Goal: Task Accomplishment & Management: Manage account settings

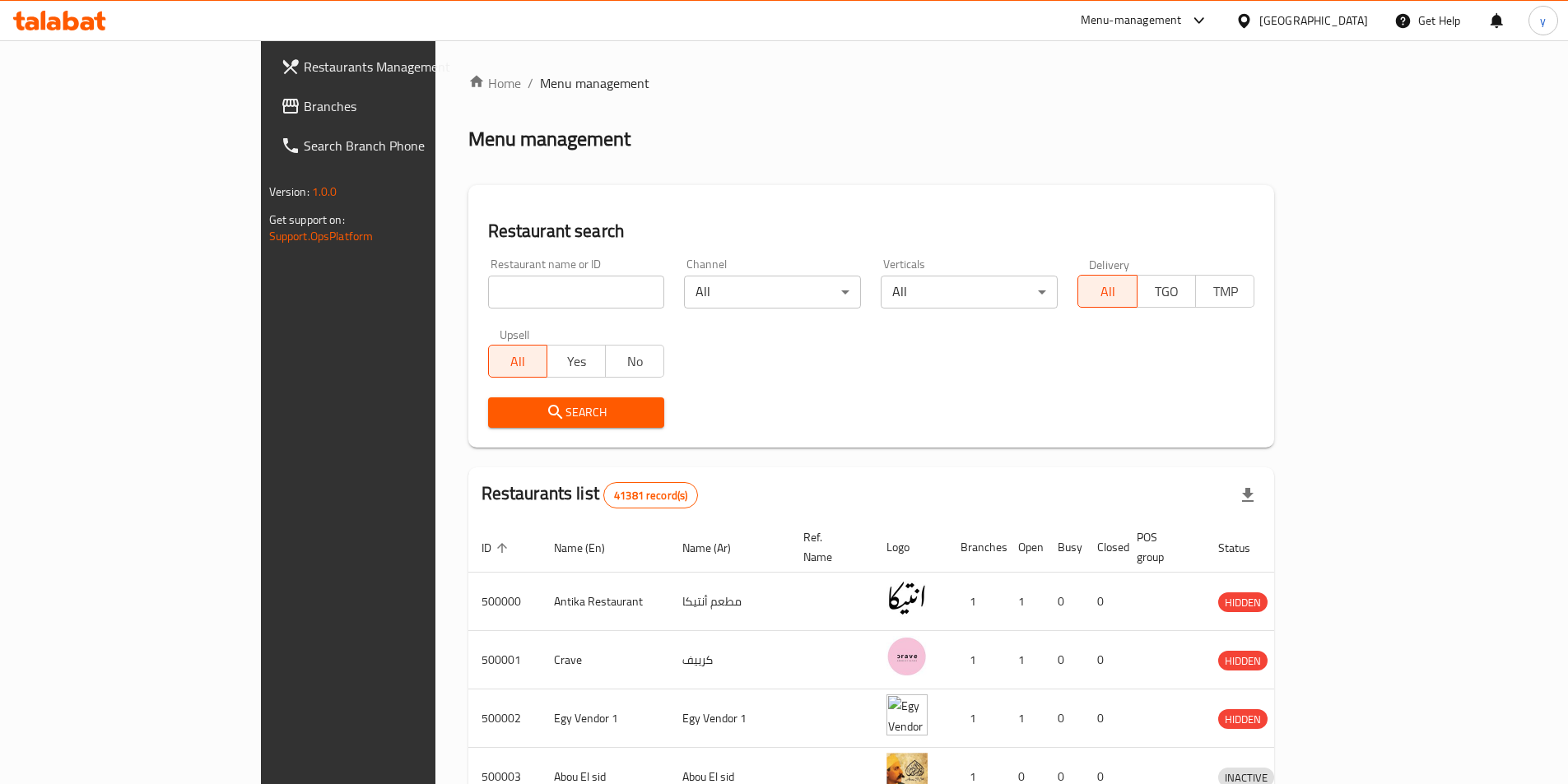
click at [1359, 26] on div "Egypt" at bounding box center [1314, 20] width 109 height 18
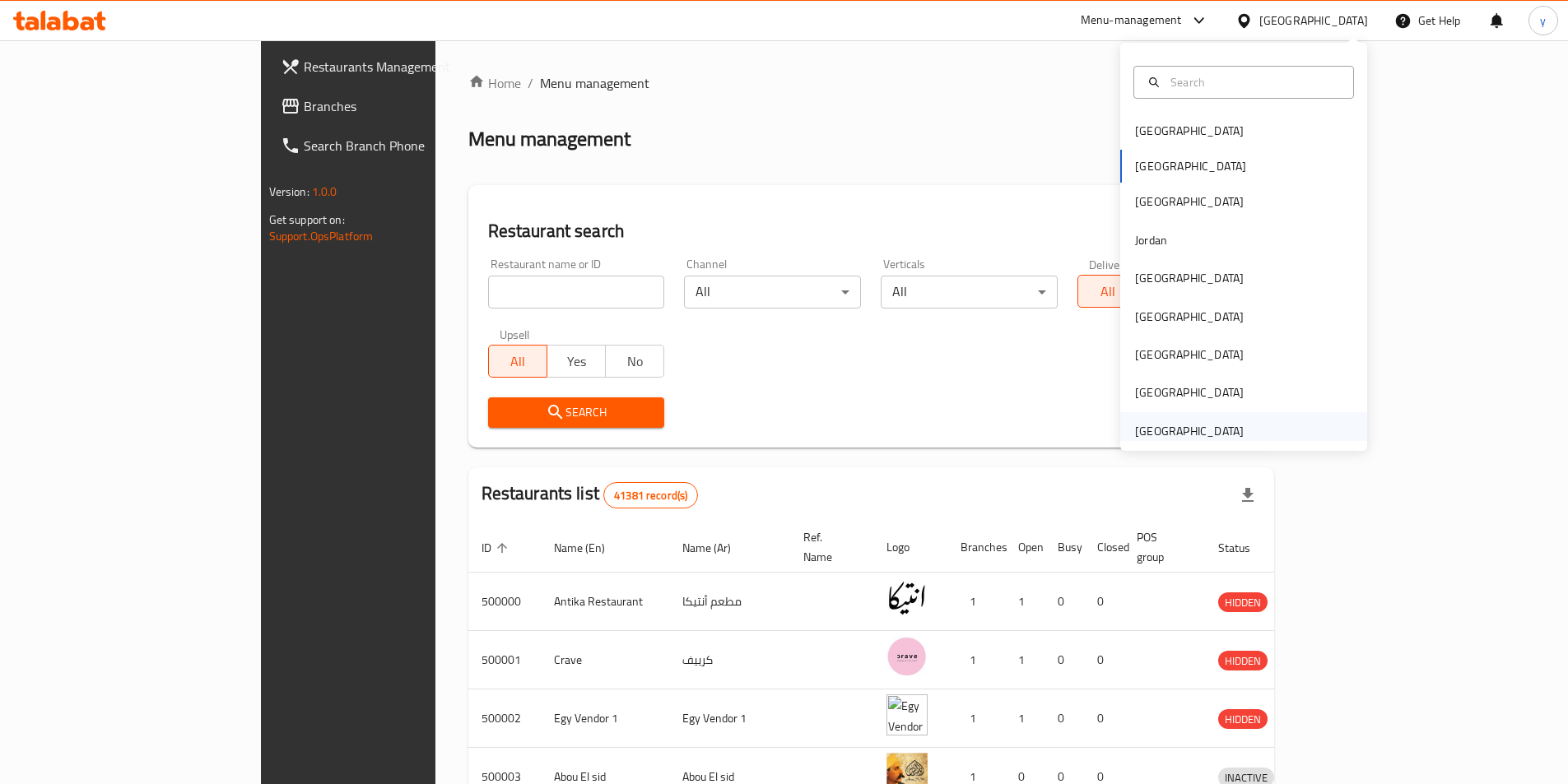
click at [1135, 433] on div "[GEOGRAPHIC_DATA]" at bounding box center [1189, 431] width 109 height 18
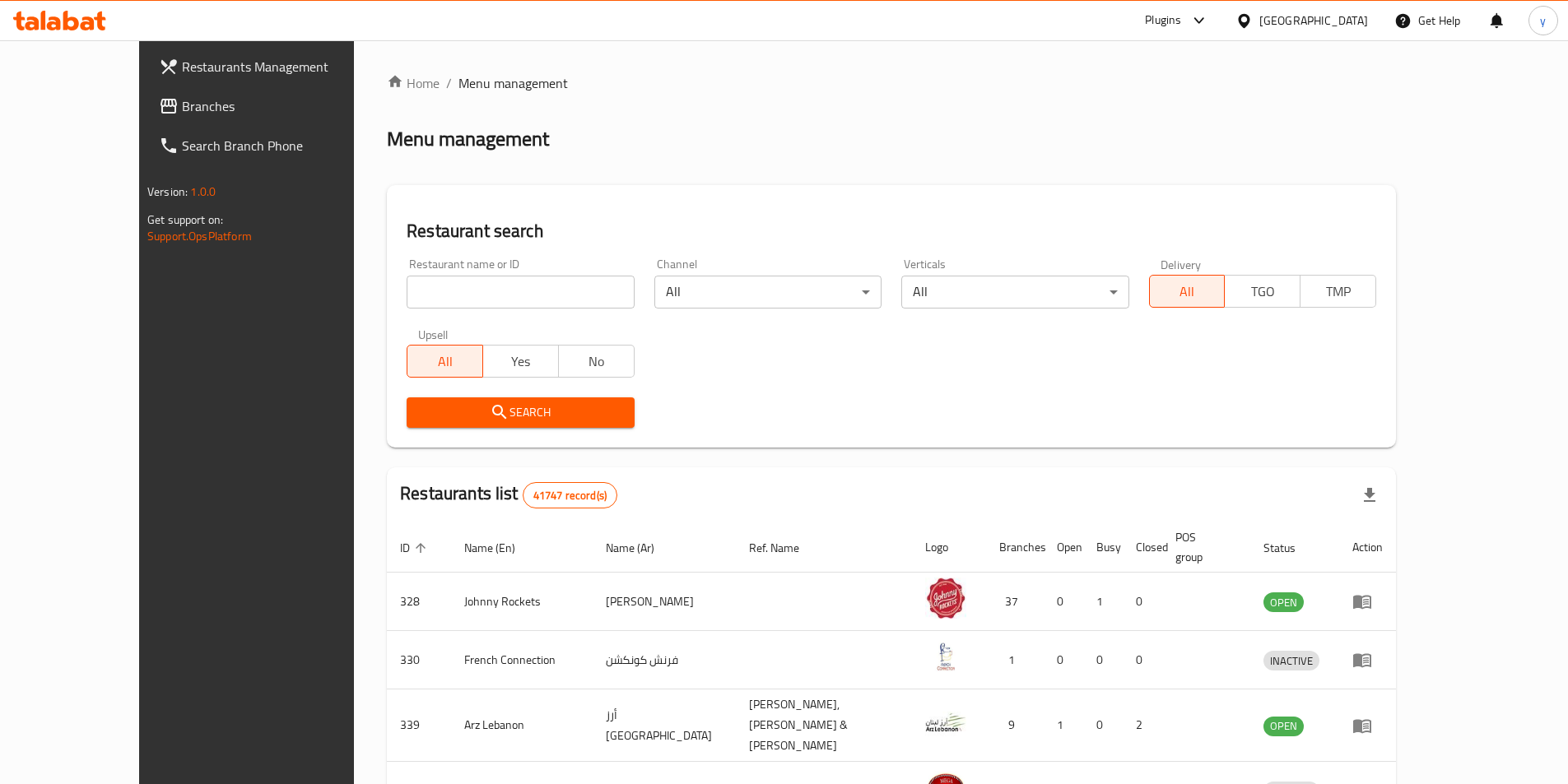
click at [181, 99] on span "Branches" at bounding box center [284, 106] width 206 height 19
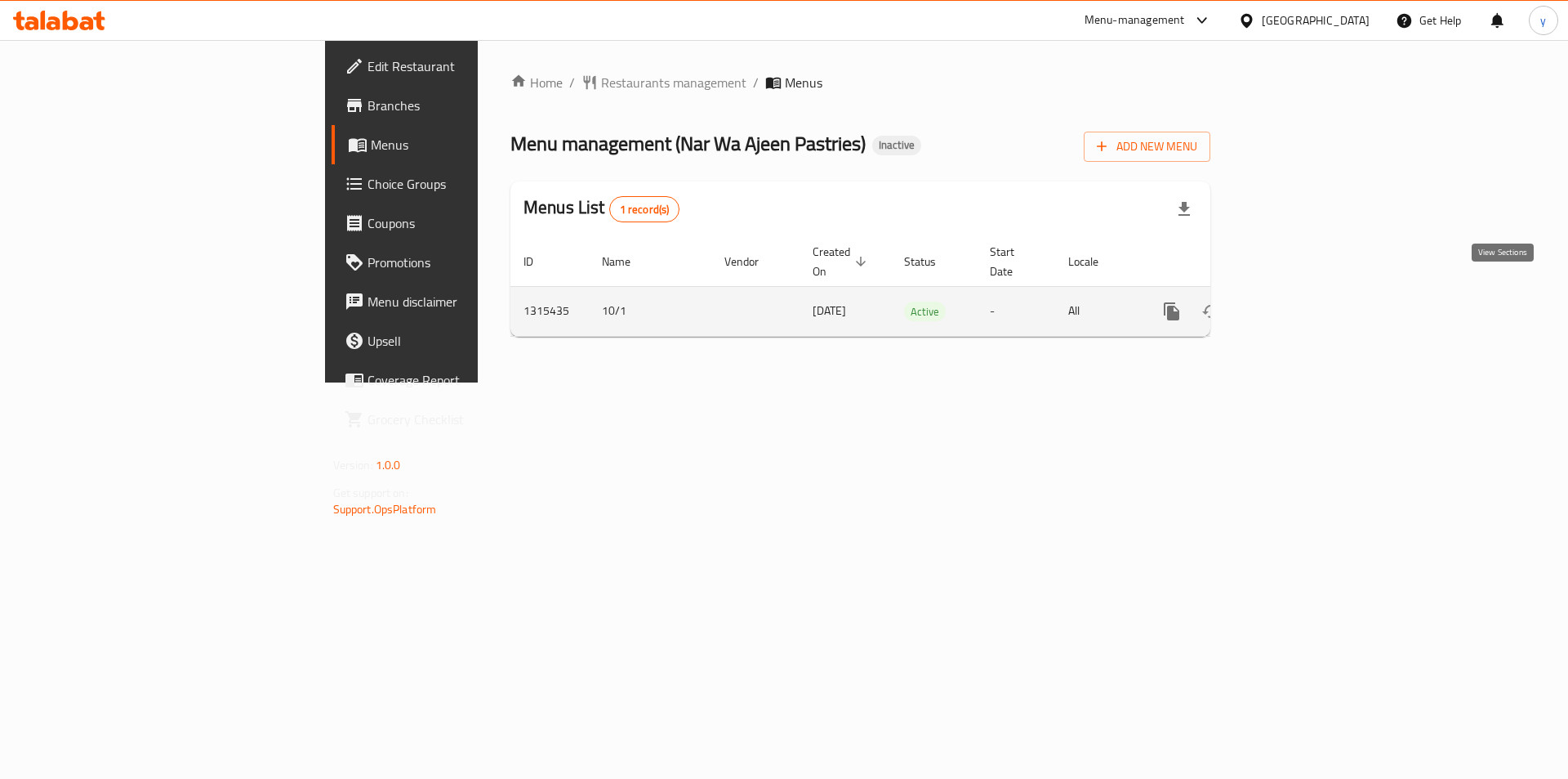
click at [1300, 301] on icon "enhanced table" at bounding box center [1289, 311] width 19 height 19
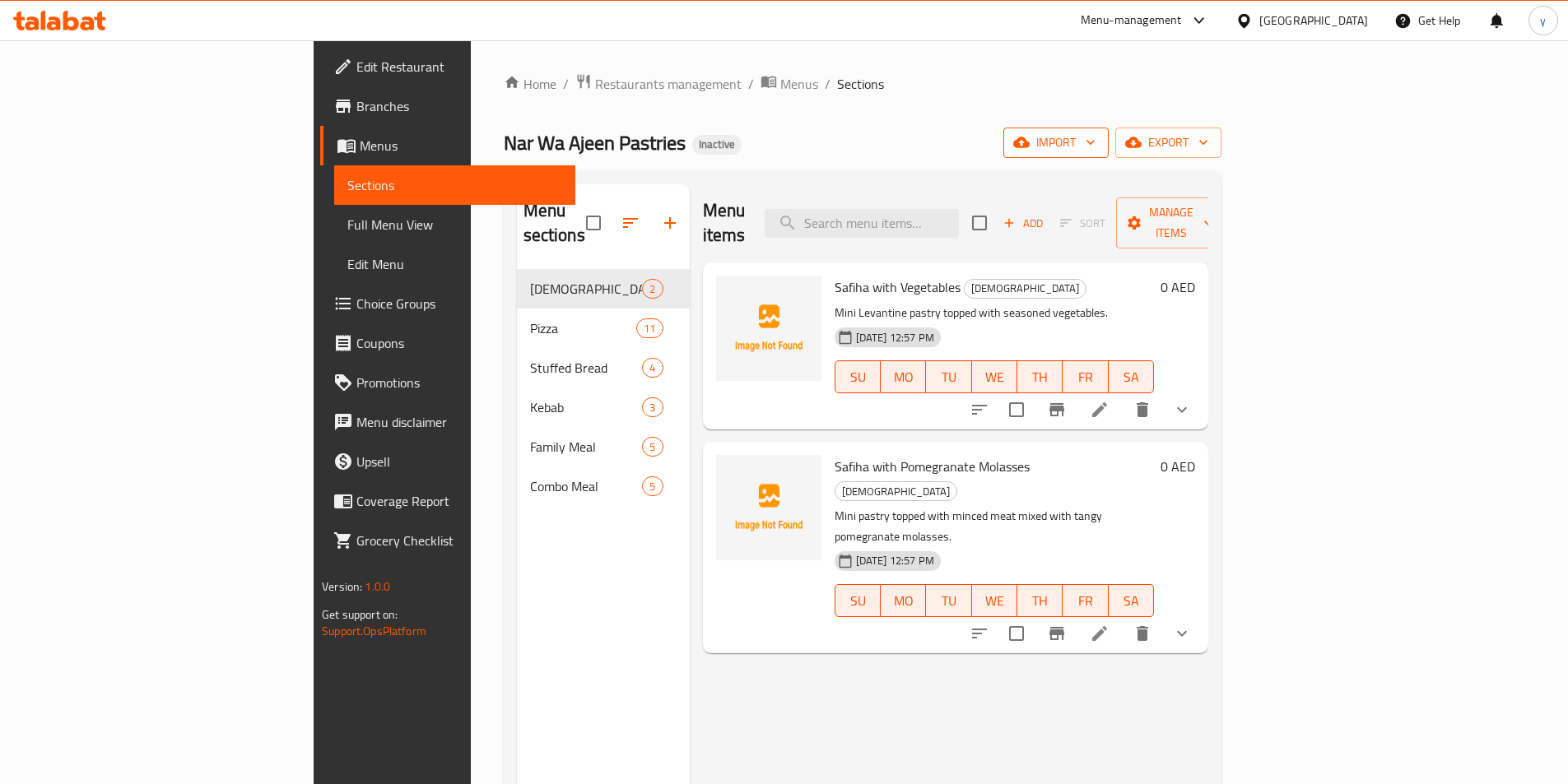
click at [1096, 148] on span "import" at bounding box center [1056, 142] width 79 height 20
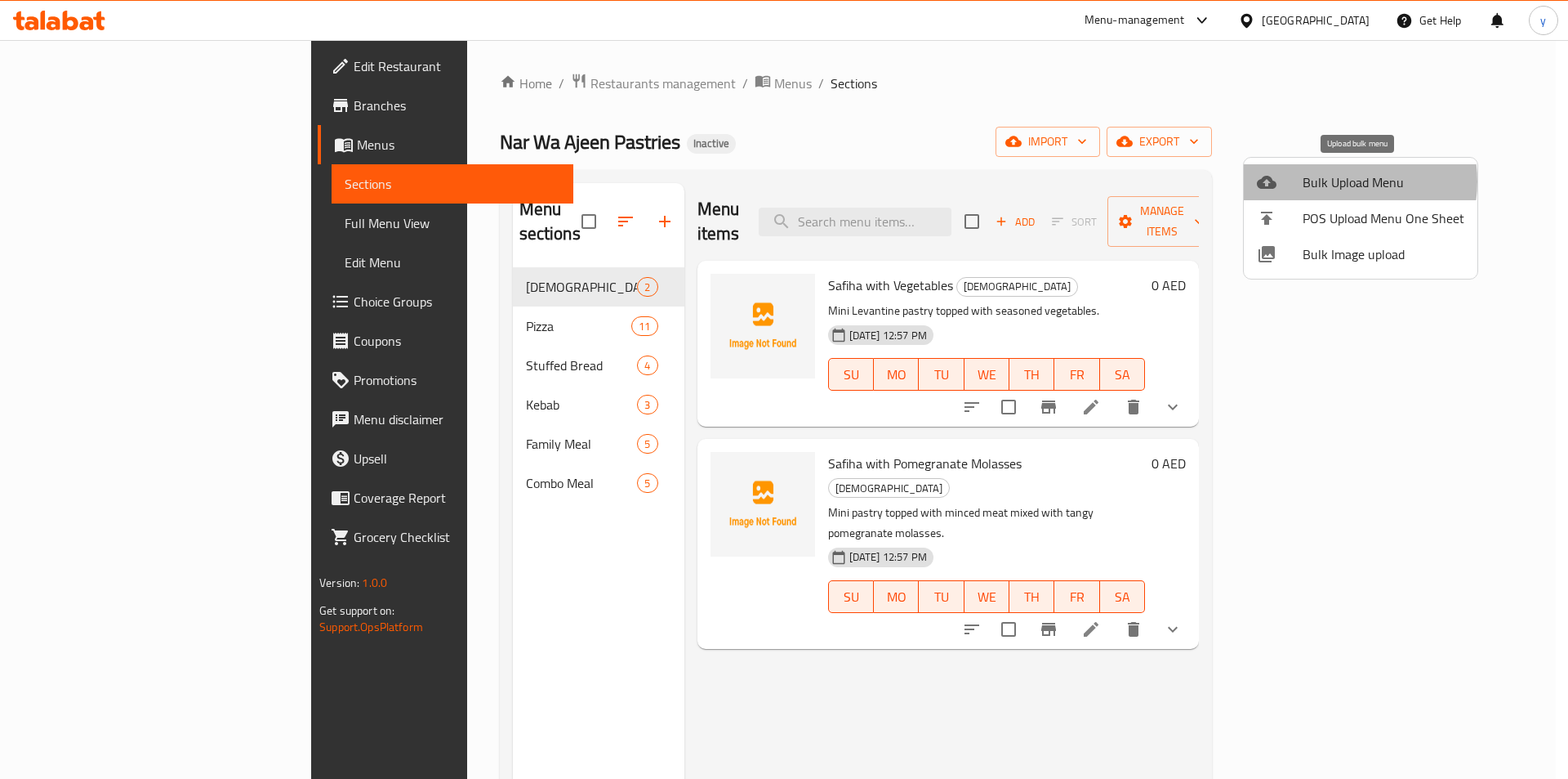
click at [1337, 181] on span "Bulk Upload Menu" at bounding box center [1384, 182] width 162 height 19
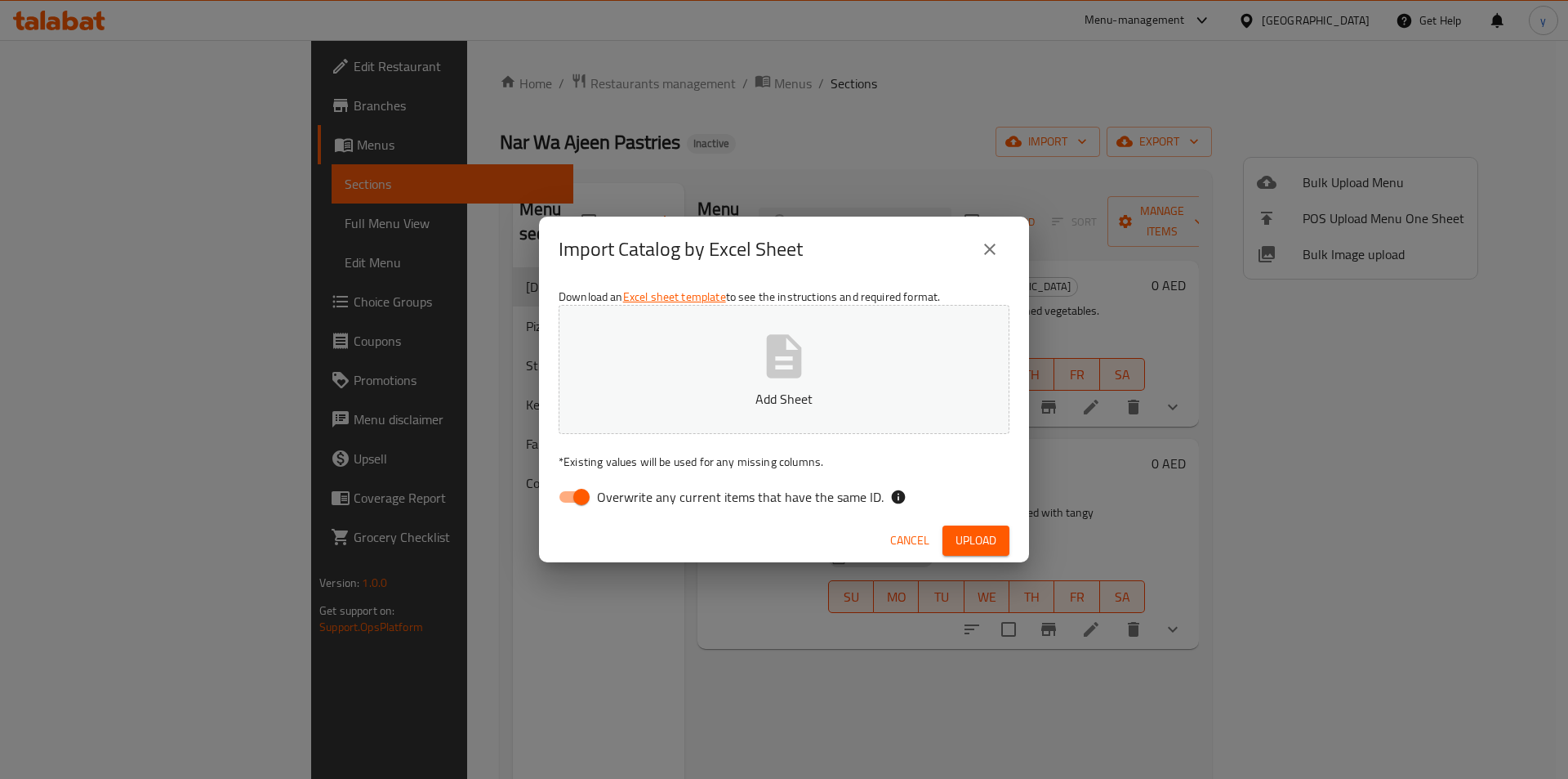
click at [770, 384] on button "Add Sheet" at bounding box center [784, 369] width 451 height 129
click at [569, 498] on input "Overwrite any current items that have the same ID." at bounding box center [582, 497] width 93 height 31
checkbox input "false"
click at [979, 536] on span "Upload" at bounding box center [976, 541] width 41 height 20
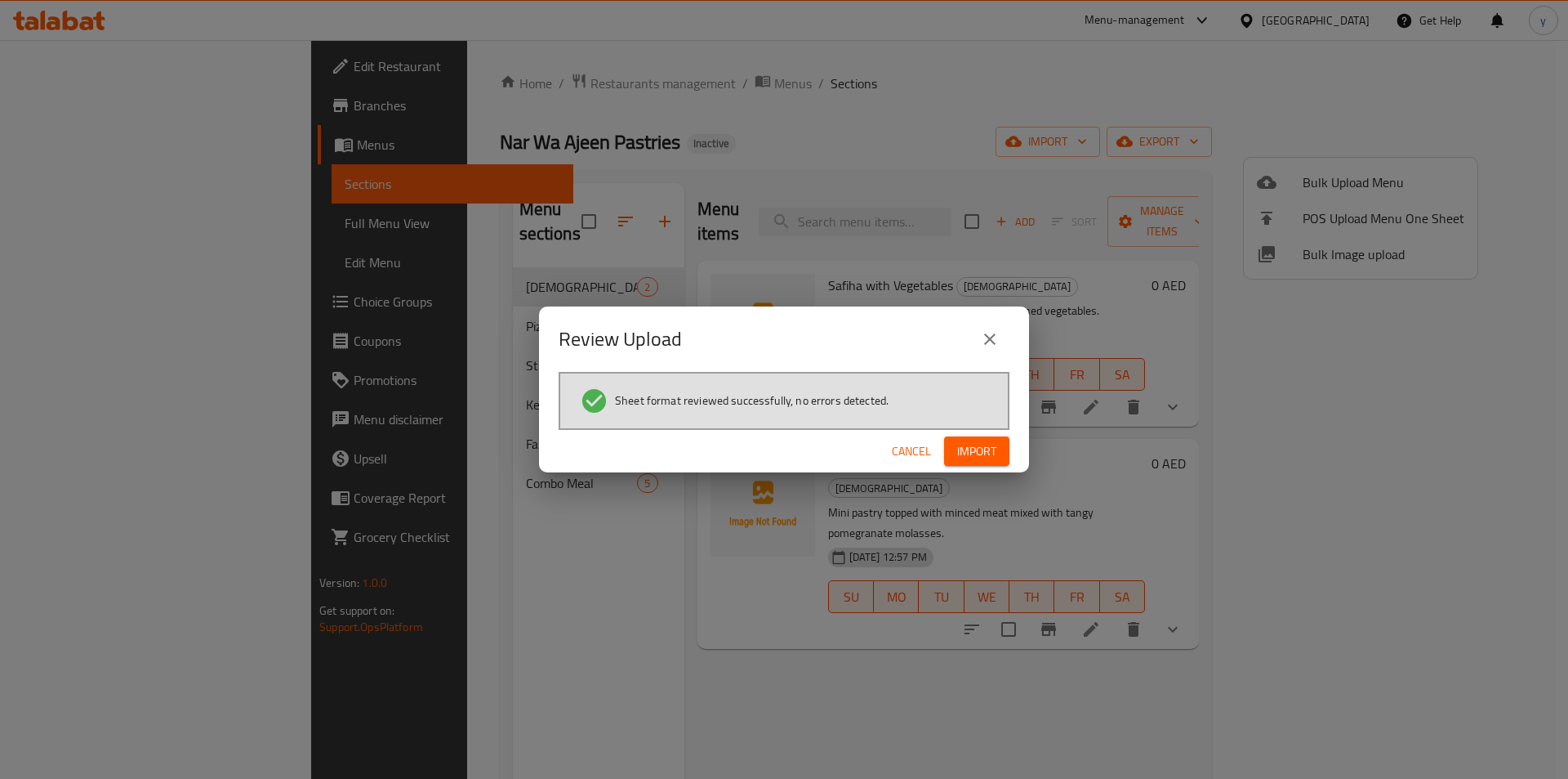
click at [965, 463] on button "Import" at bounding box center [977, 451] width 66 height 30
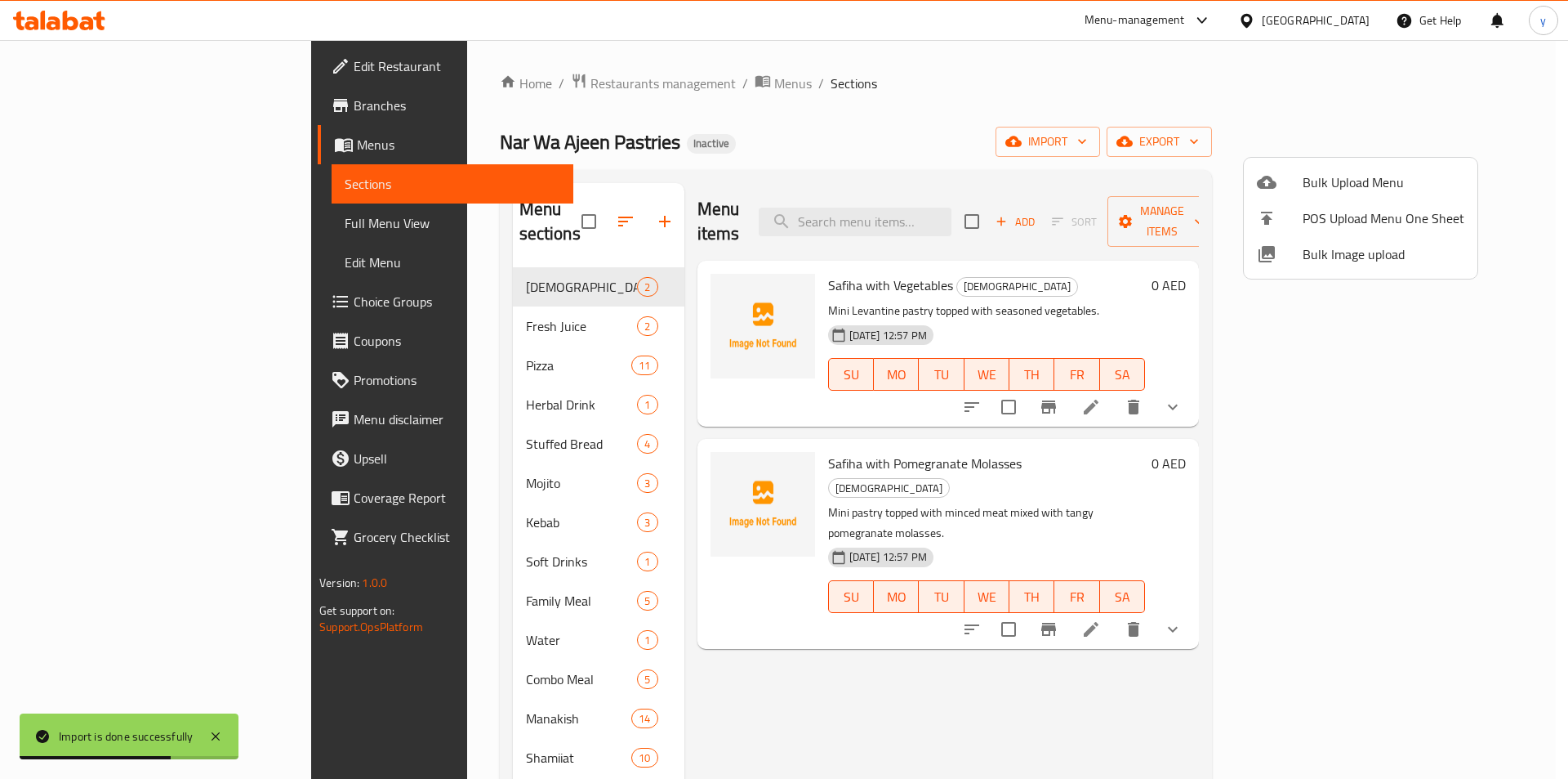
click at [119, 229] on div at bounding box center [784, 389] width 1568 height 779
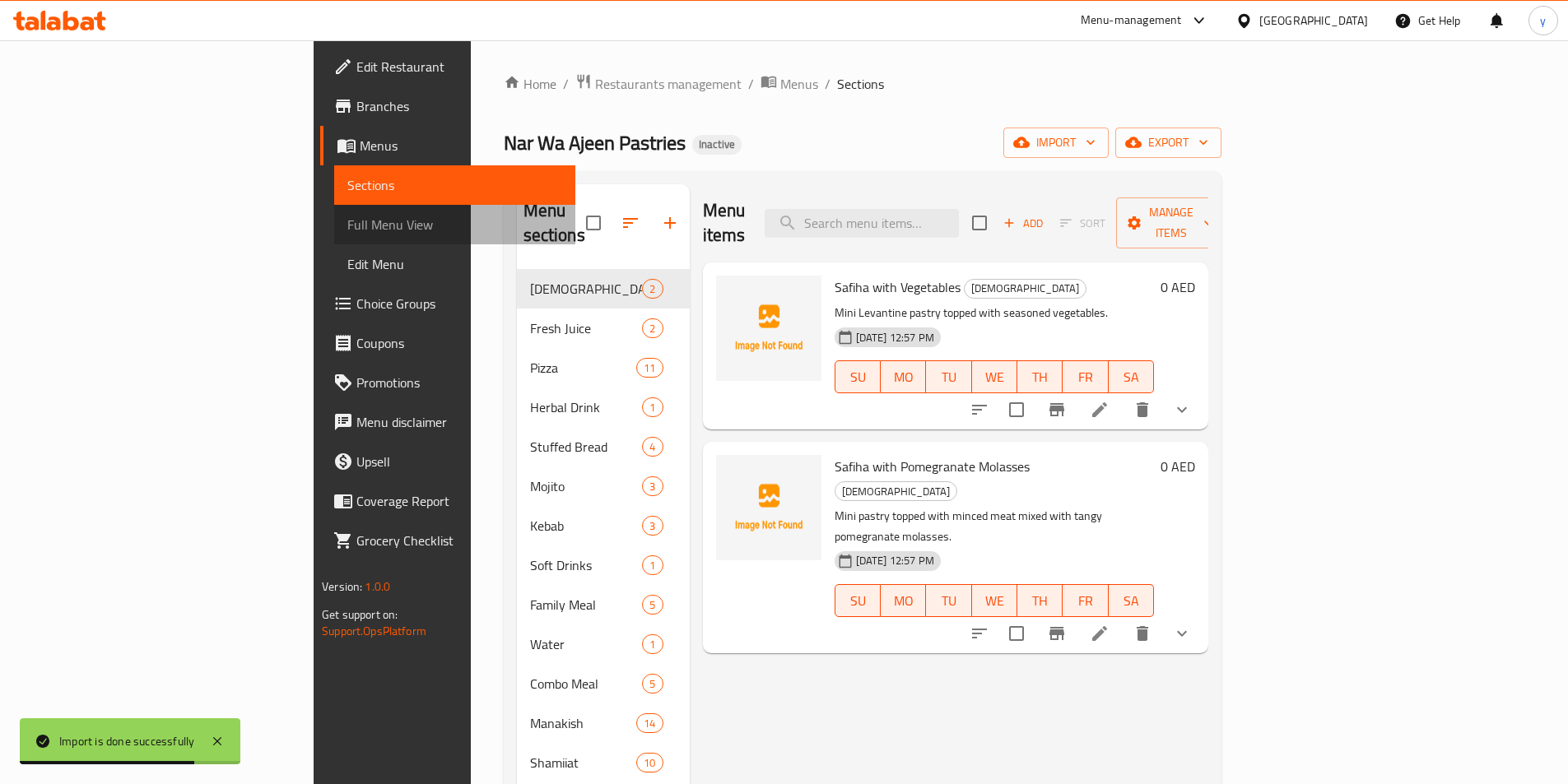
click at [348, 231] on span "Full Menu View" at bounding box center [455, 224] width 215 height 19
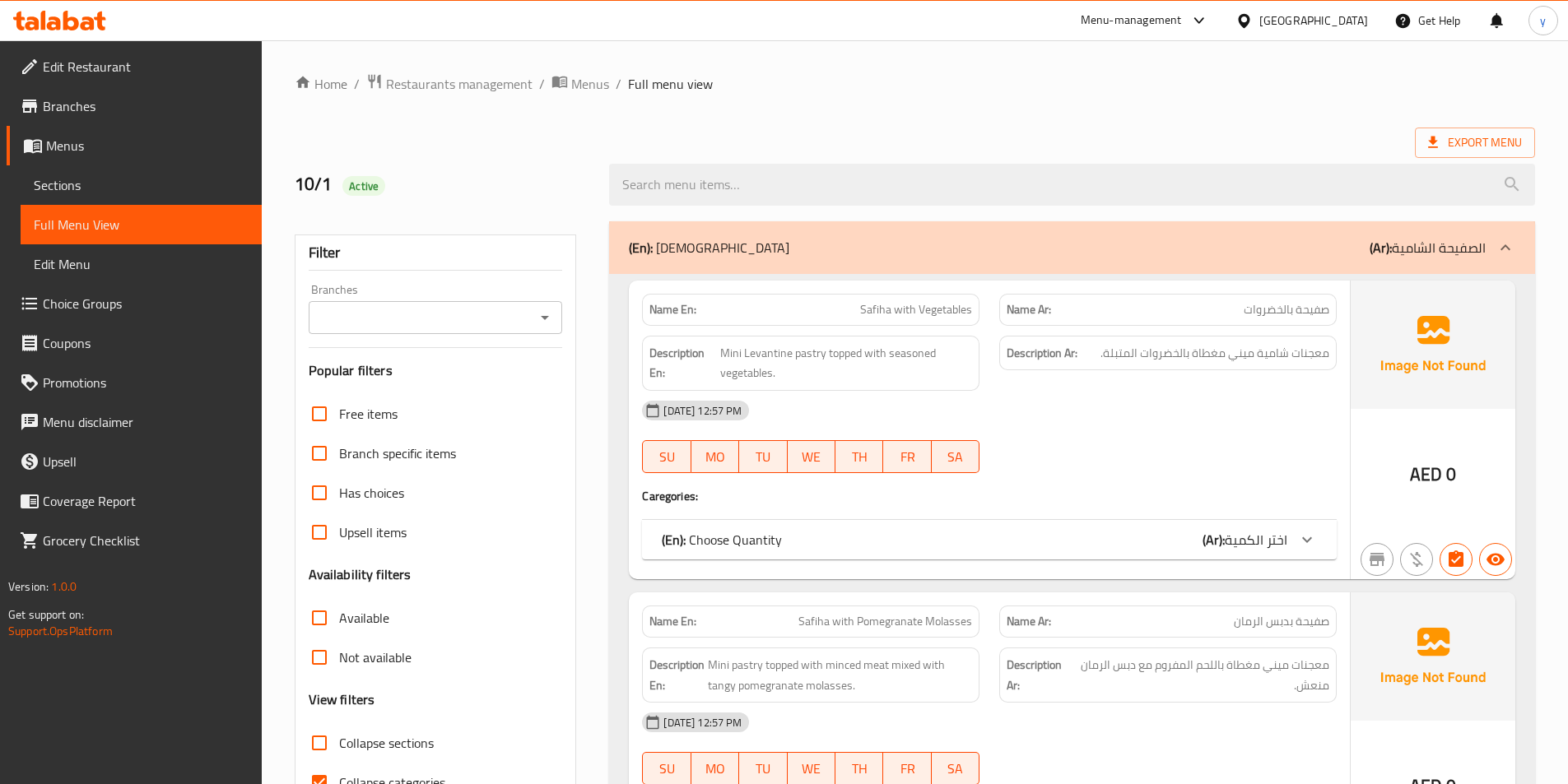
click at [1476, 254] on p "(Ar): الصفيحة الشامية" at bounding box center [1427, 247] width 116 height 19
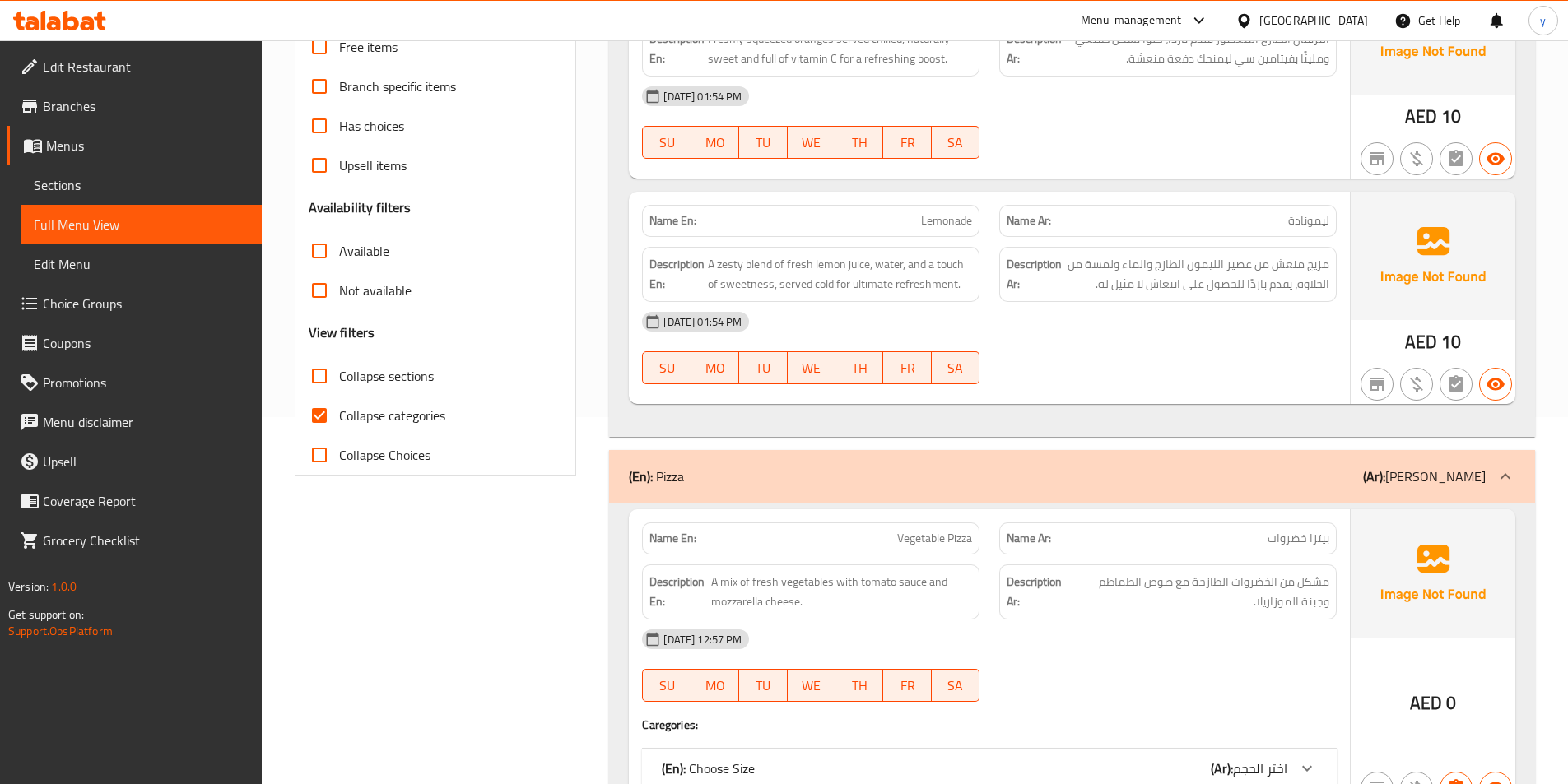
scroll to position [411, 0]
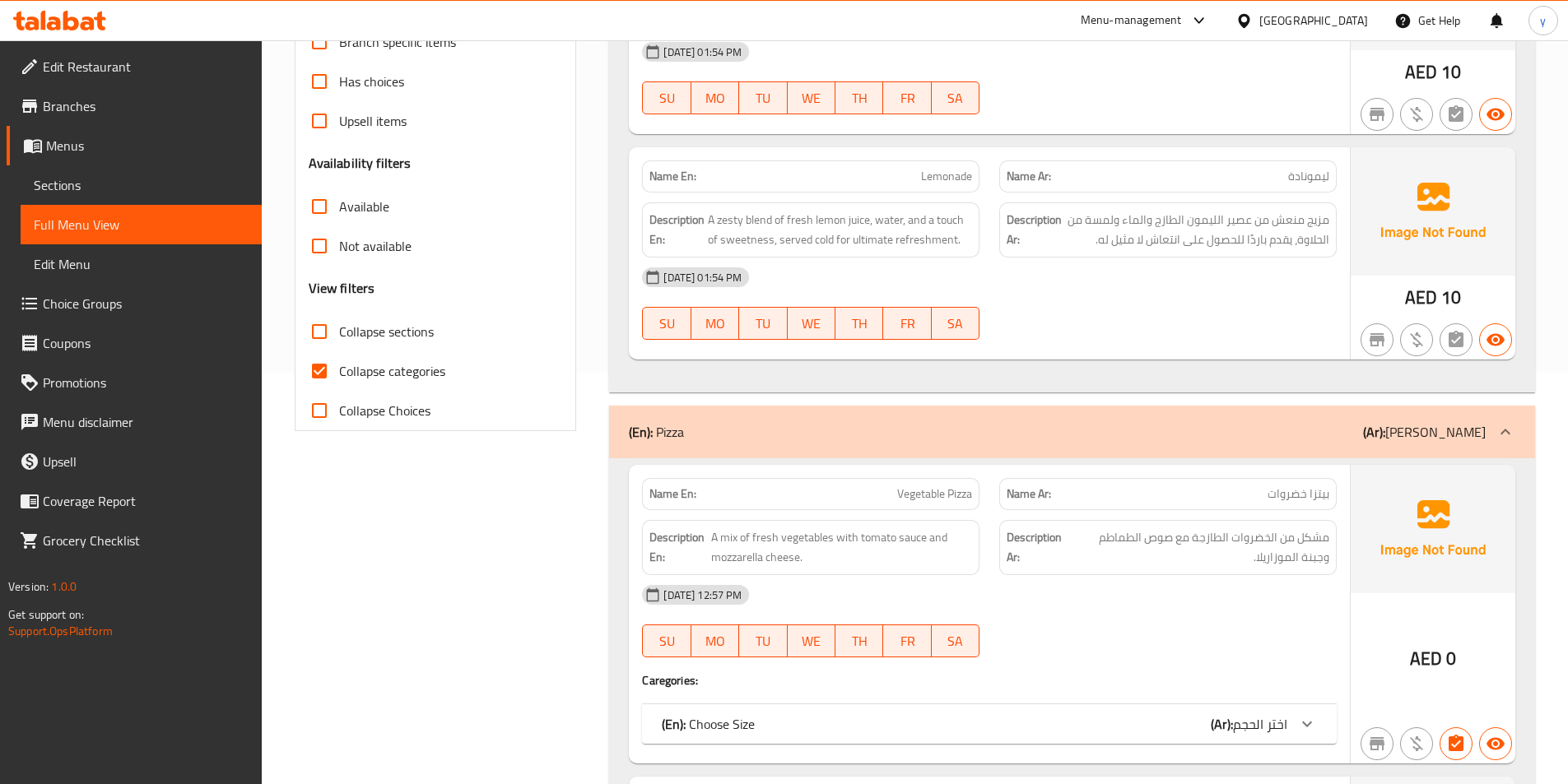
click at [1399, 417] on div "(En): Pizza (Ar): بيتزا" at bounding box center [1072, 431] width 926 height 53
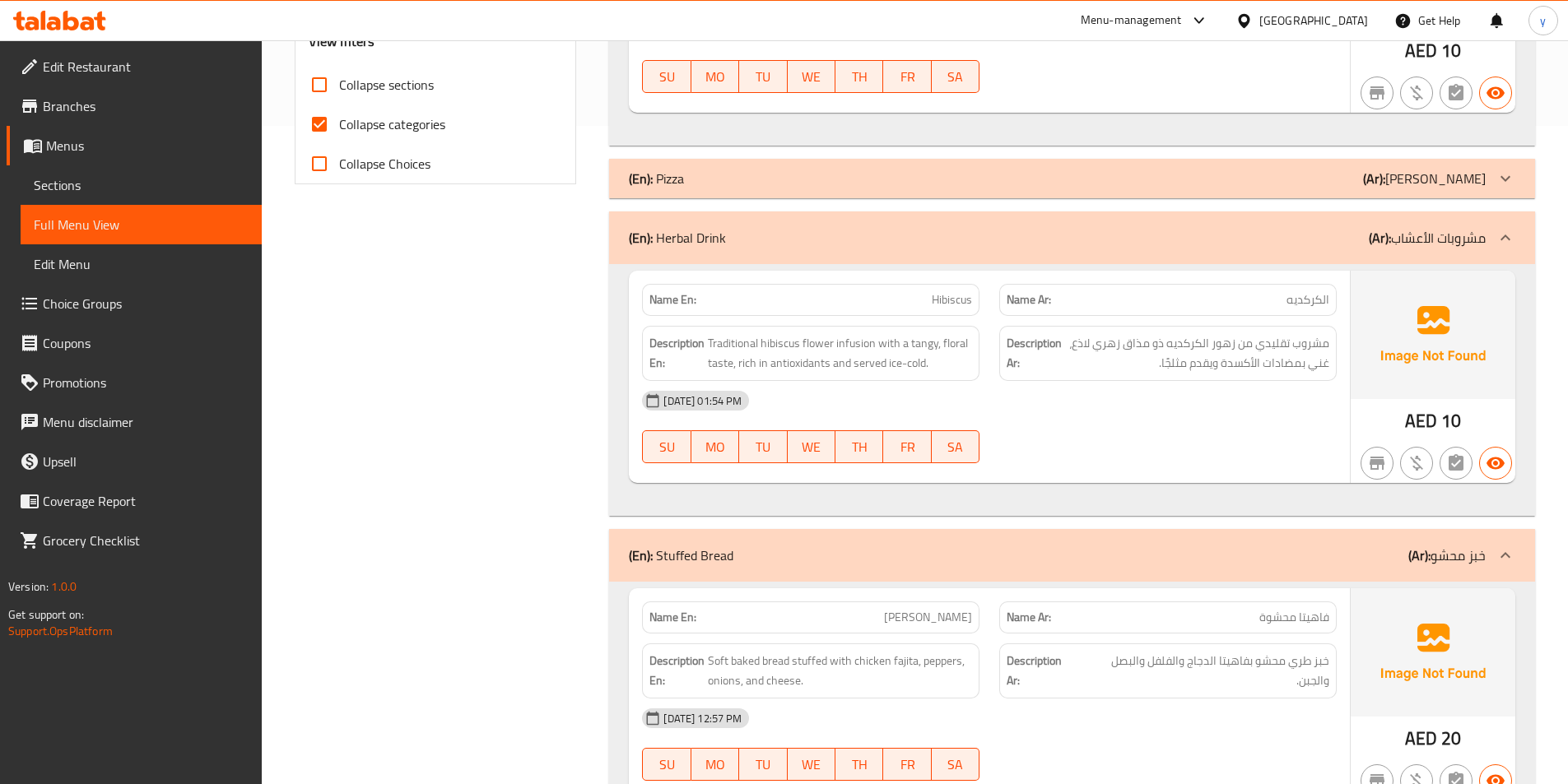
scroll to position [905, 0]
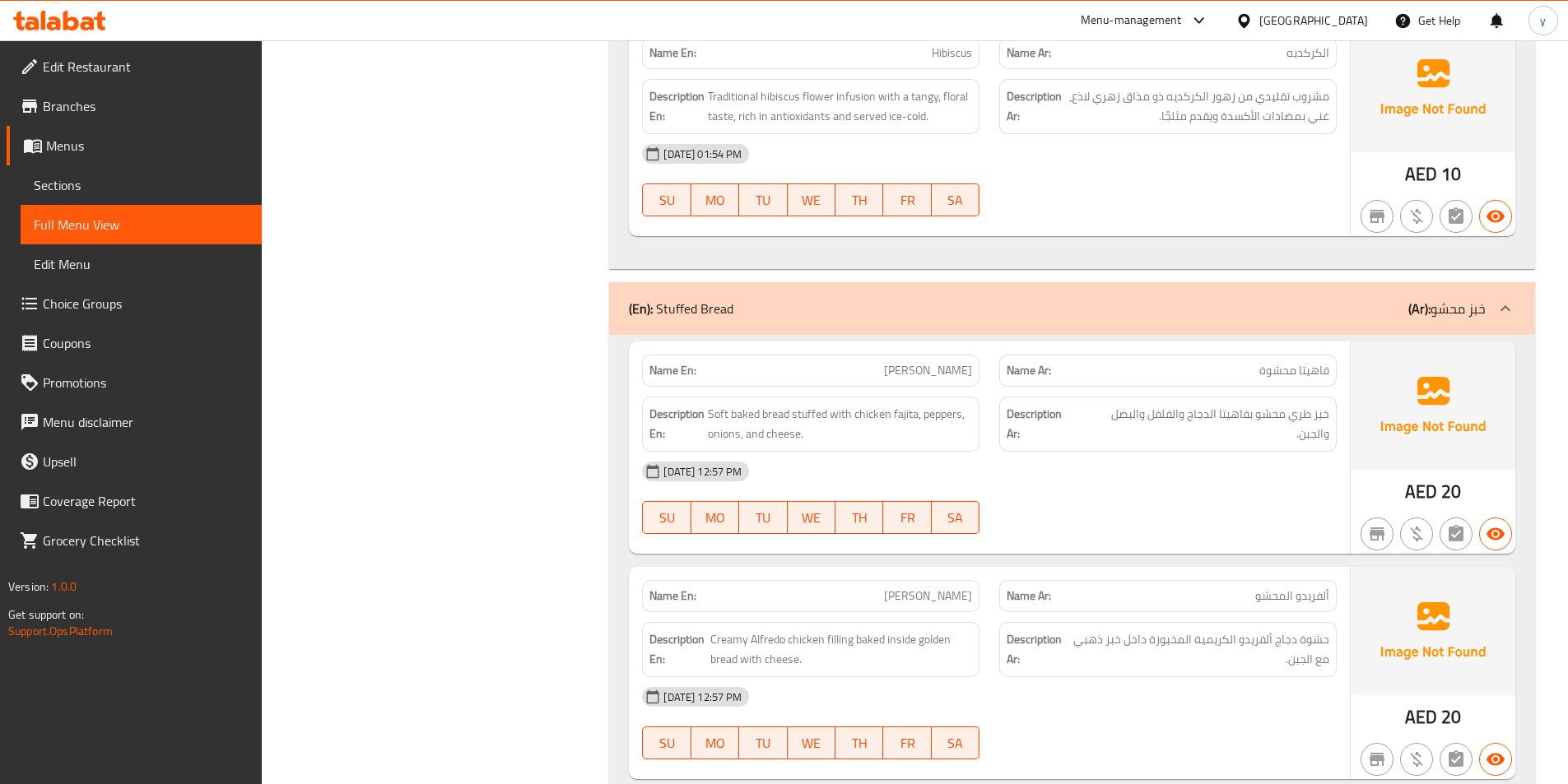
click at [1328, 316] on div "(En): Stuffed Bread (Ar): خبز محشو" at bounding box center [1057, 308] width 857 height 19
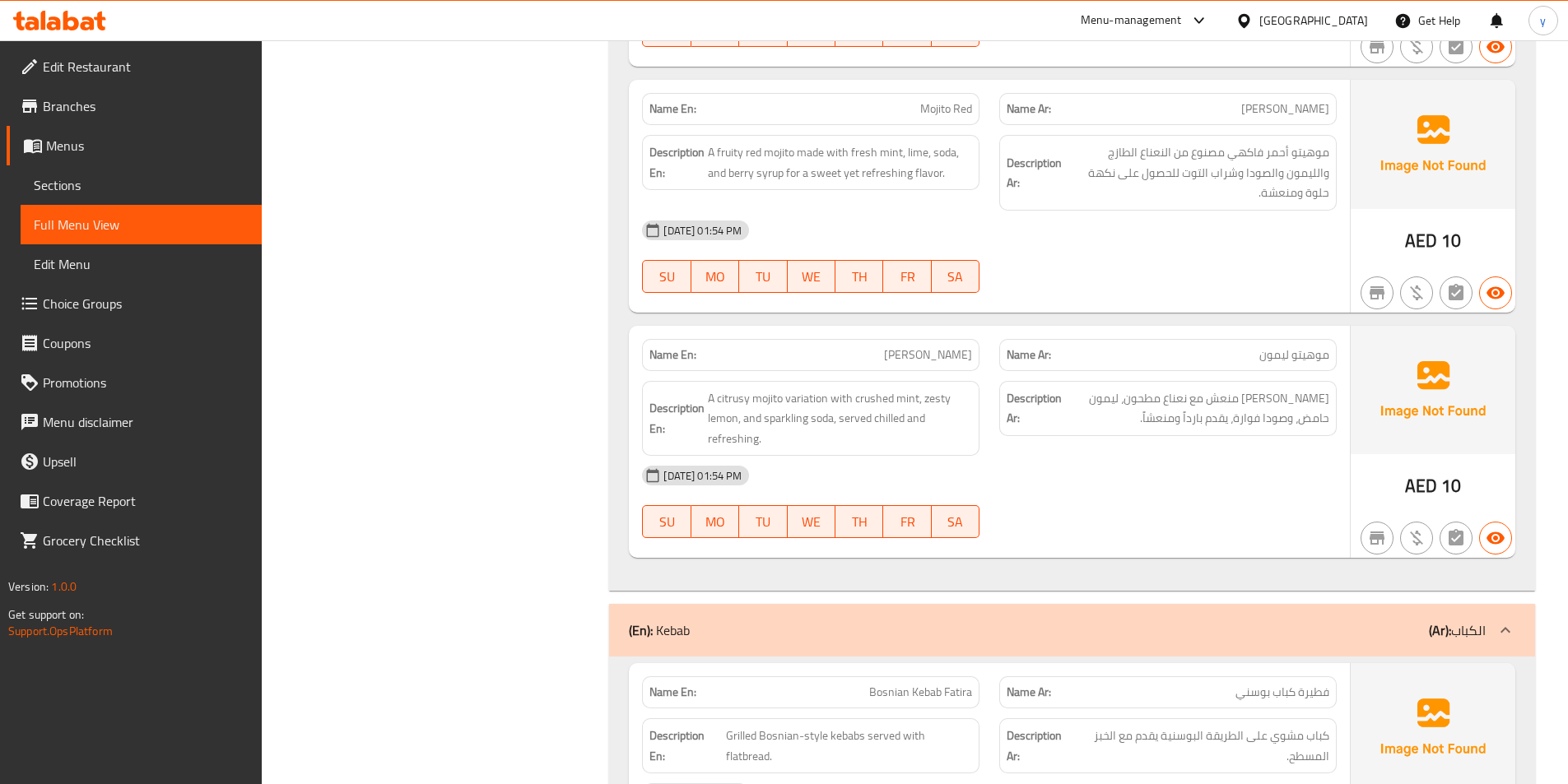
scroll to position [1645, 0]
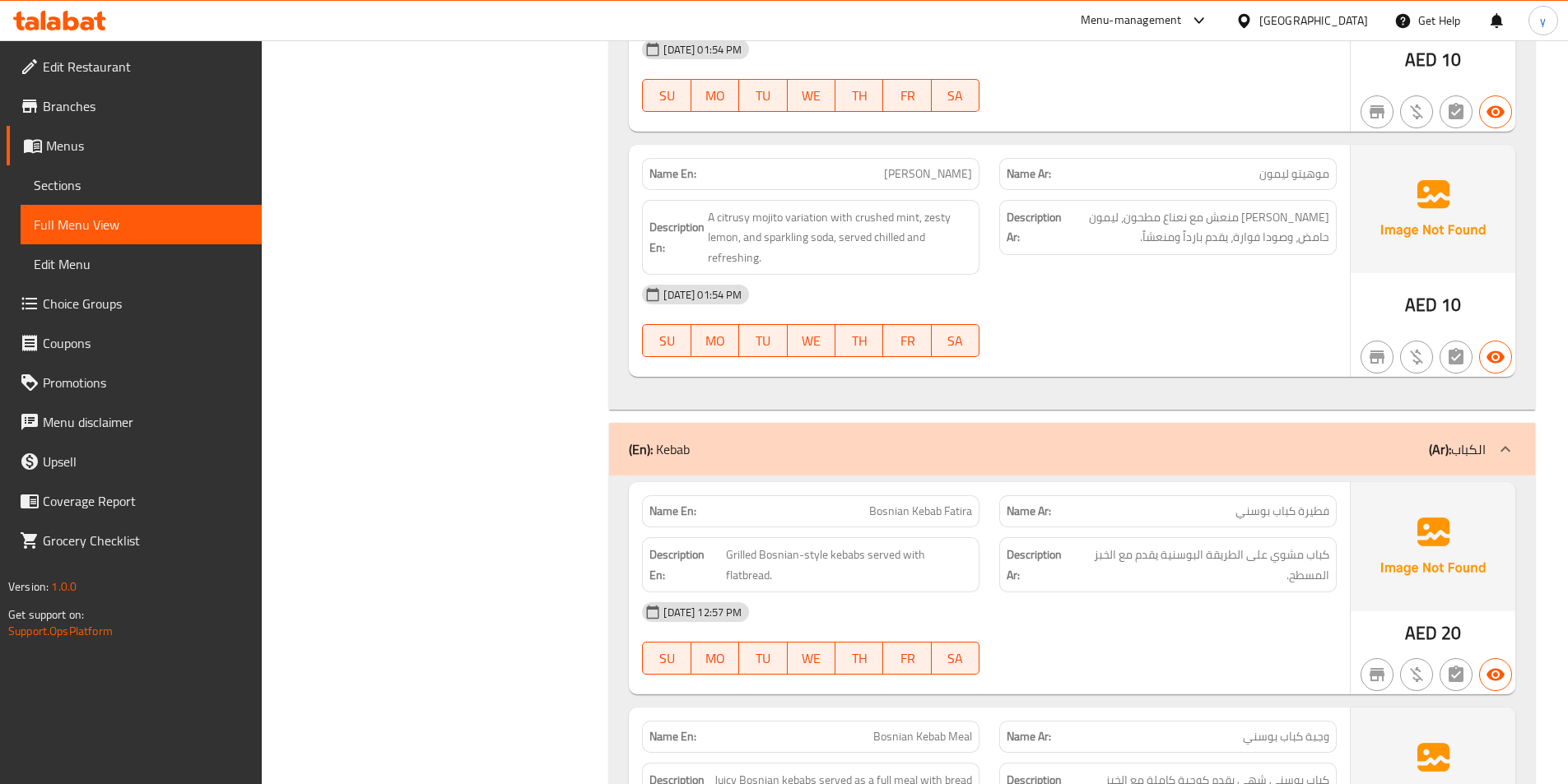
click at [1321, 447] on div "(En): Kebab (Ar): الكباب" at bounding box center [1057, 448] width 857 height 19
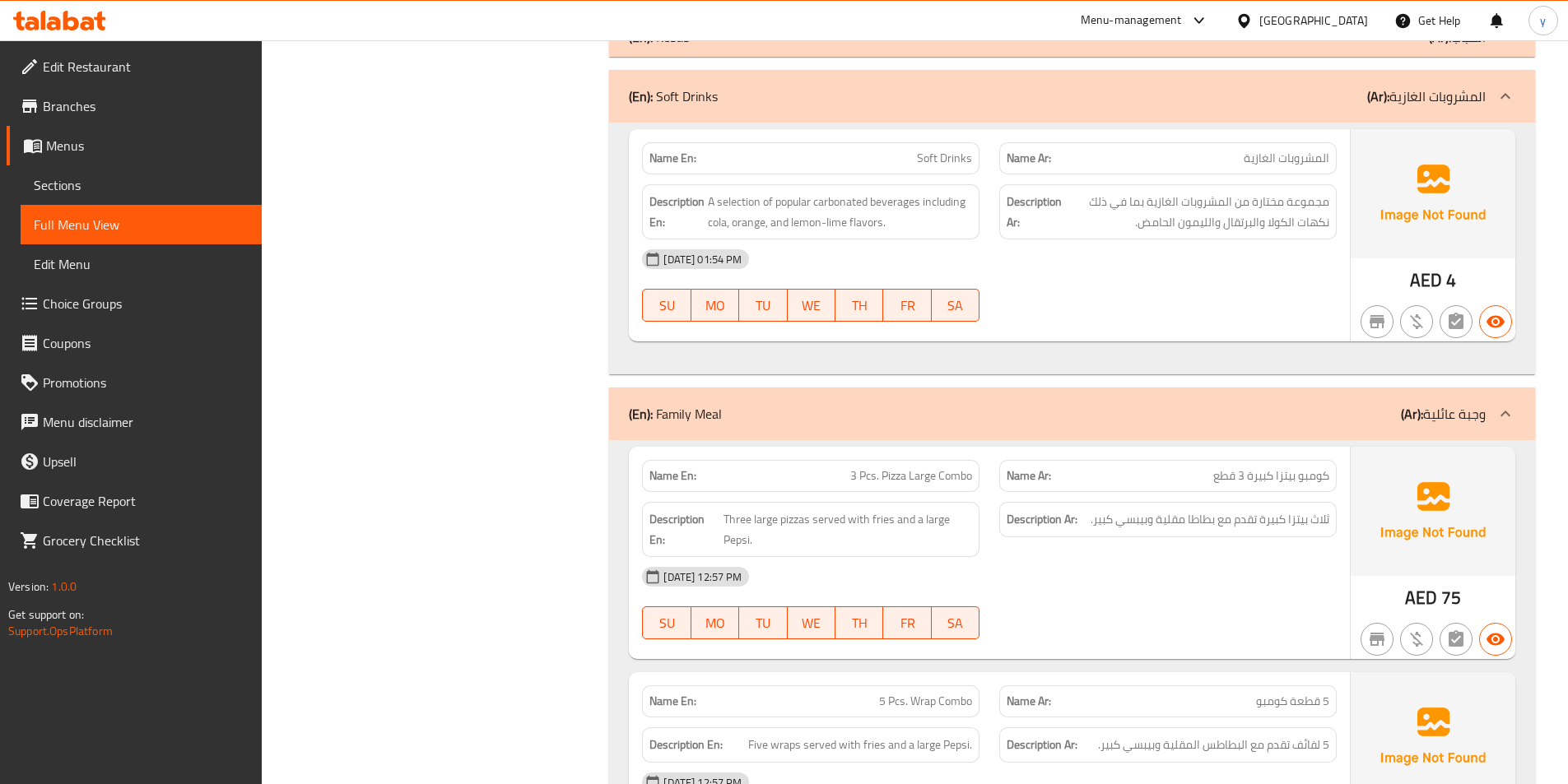
scroll to position [2056, 0]
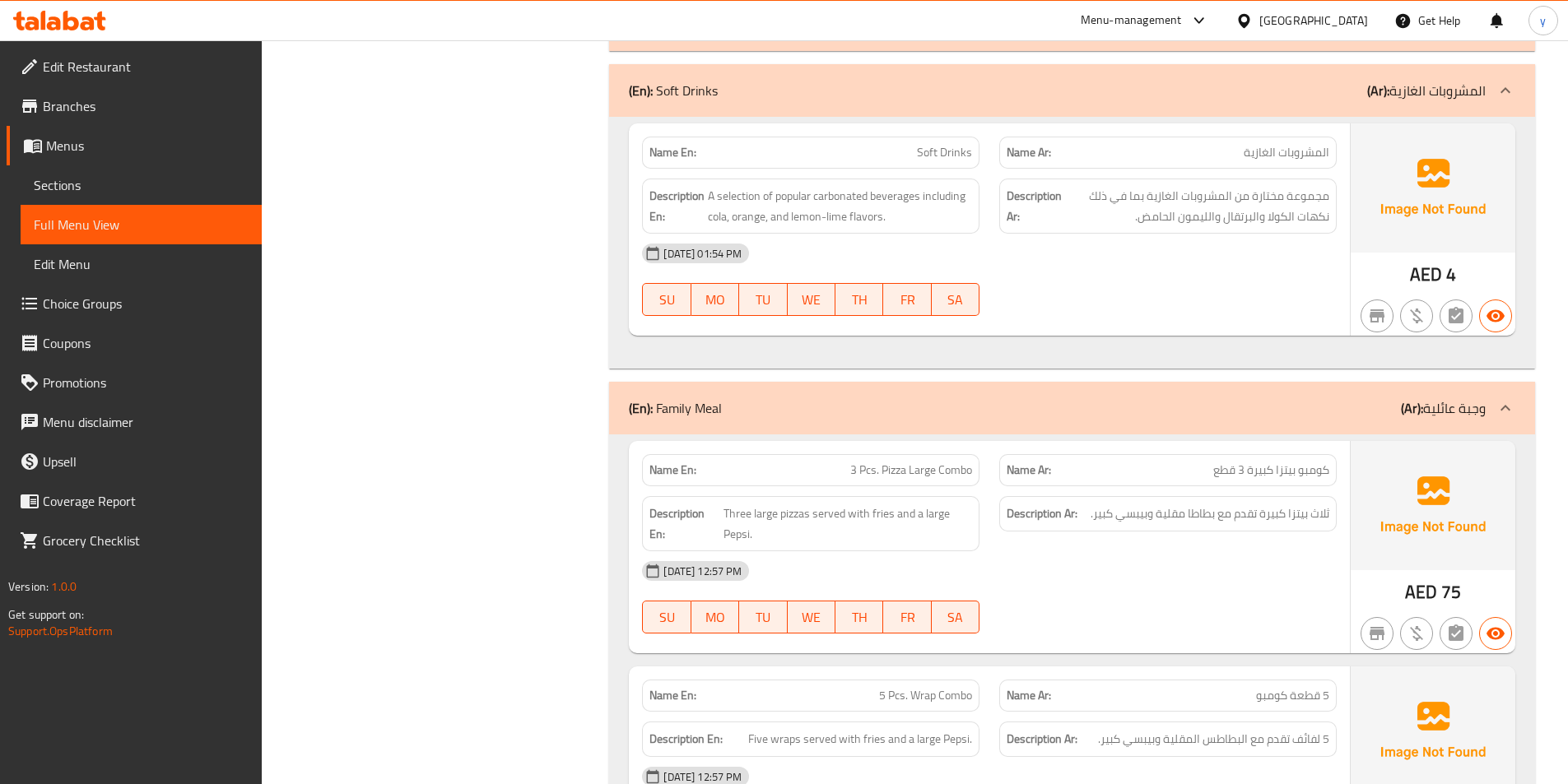
click at [1315, 422] on div "(En): Family Meal (Ar): وجبة عائلية" at bounding box center [1072, 408] width 926 height 53
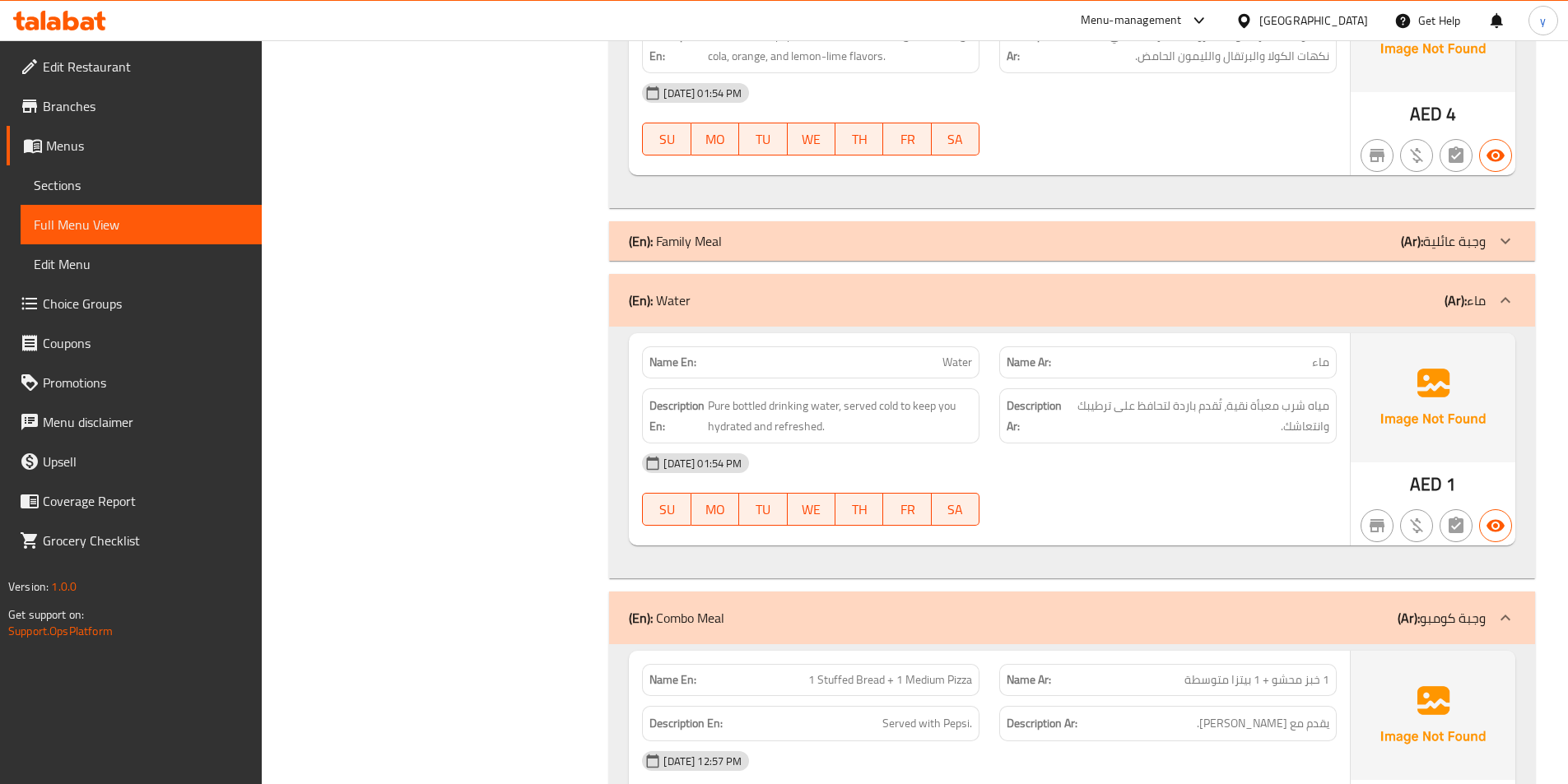
scroll to position [2221, 0]
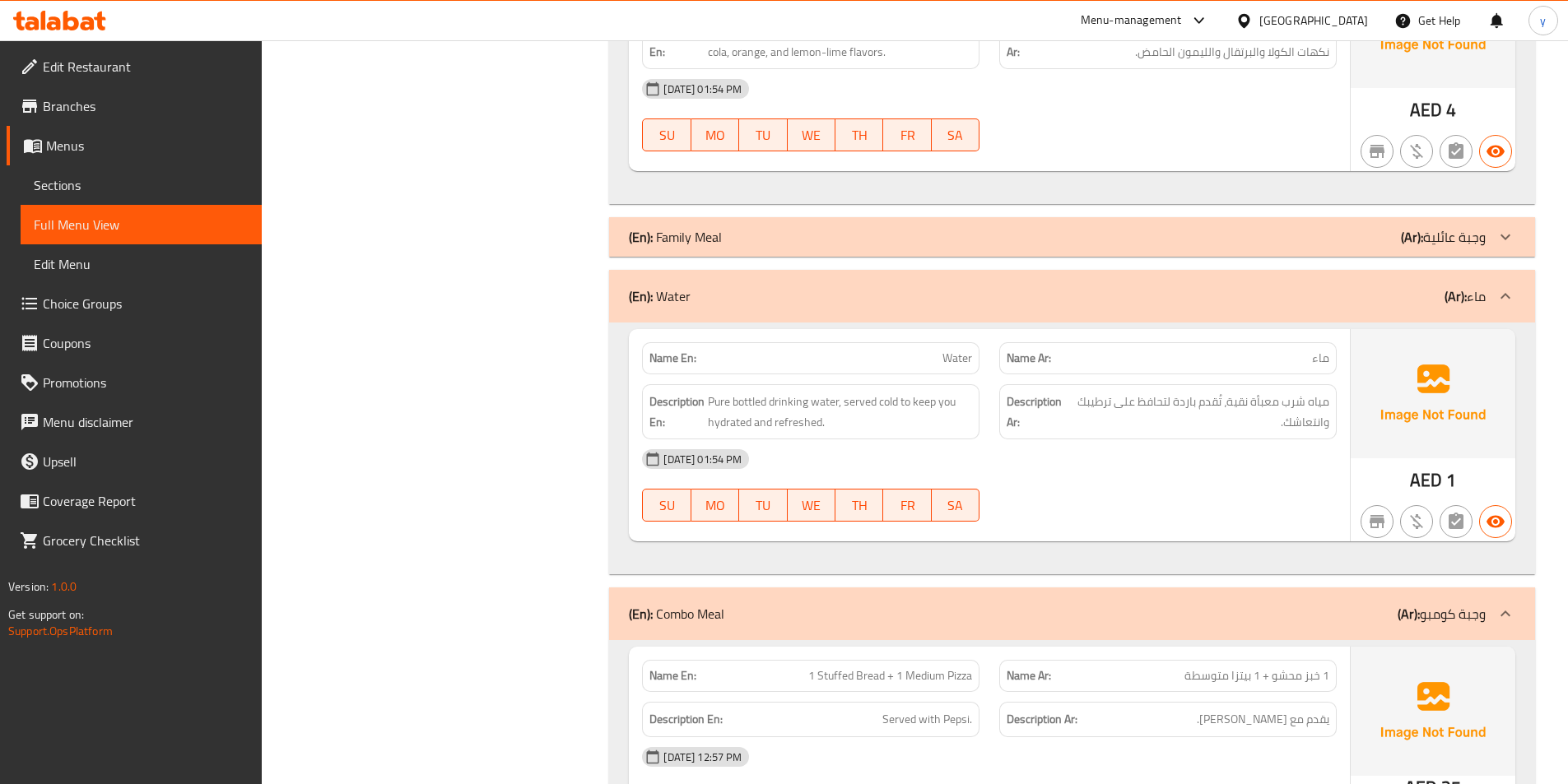
click at [1357, 240] on div "(En): Family Meal (Ar): وجبة عائلية" at bounding box center [1057, 236] width 857 height 19
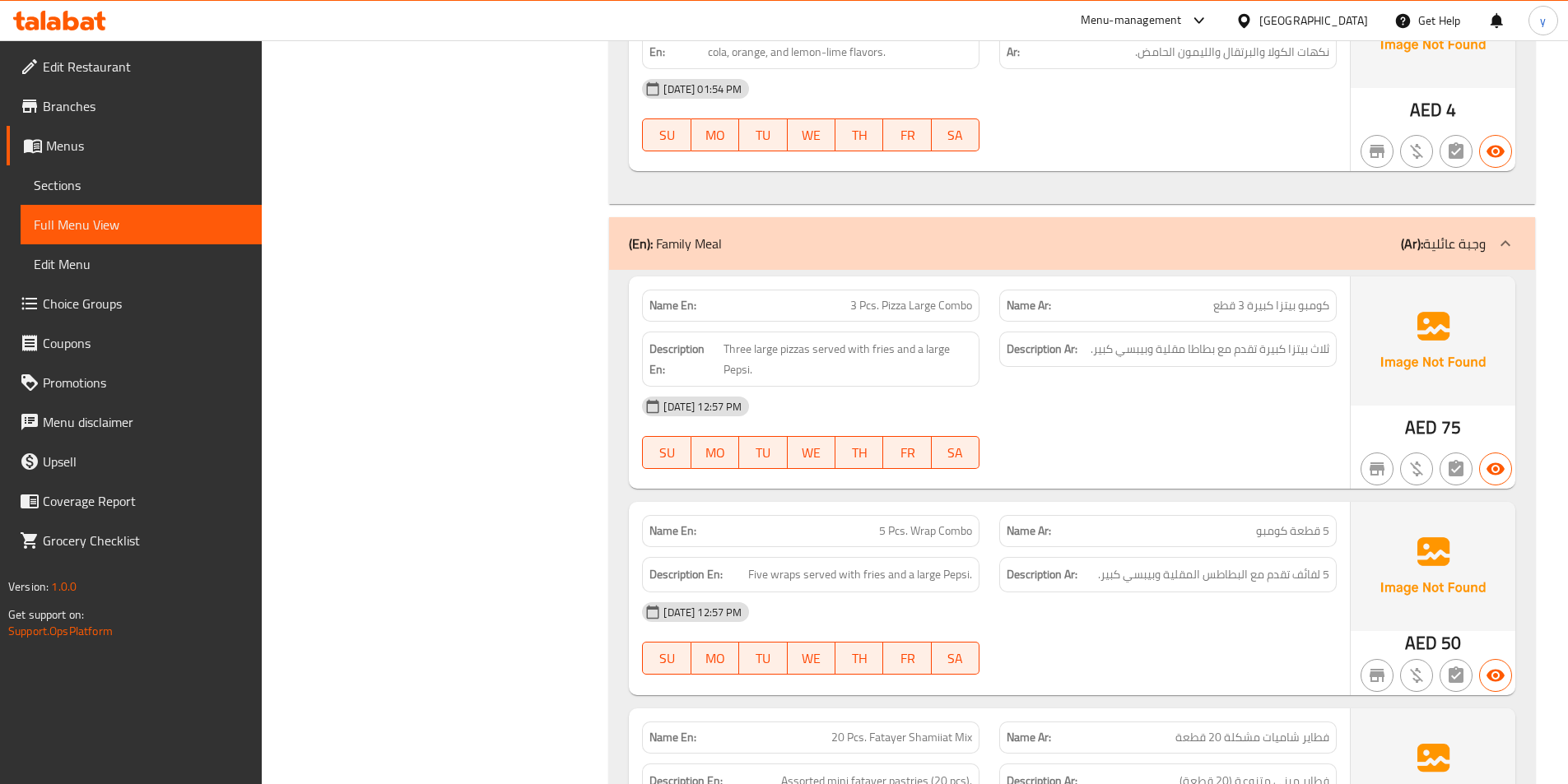
click at [1357, 240] on div "(En): Family Meal (Ar): وجبة عائلية" at bounding box center [1057, 243] width 857 height 19
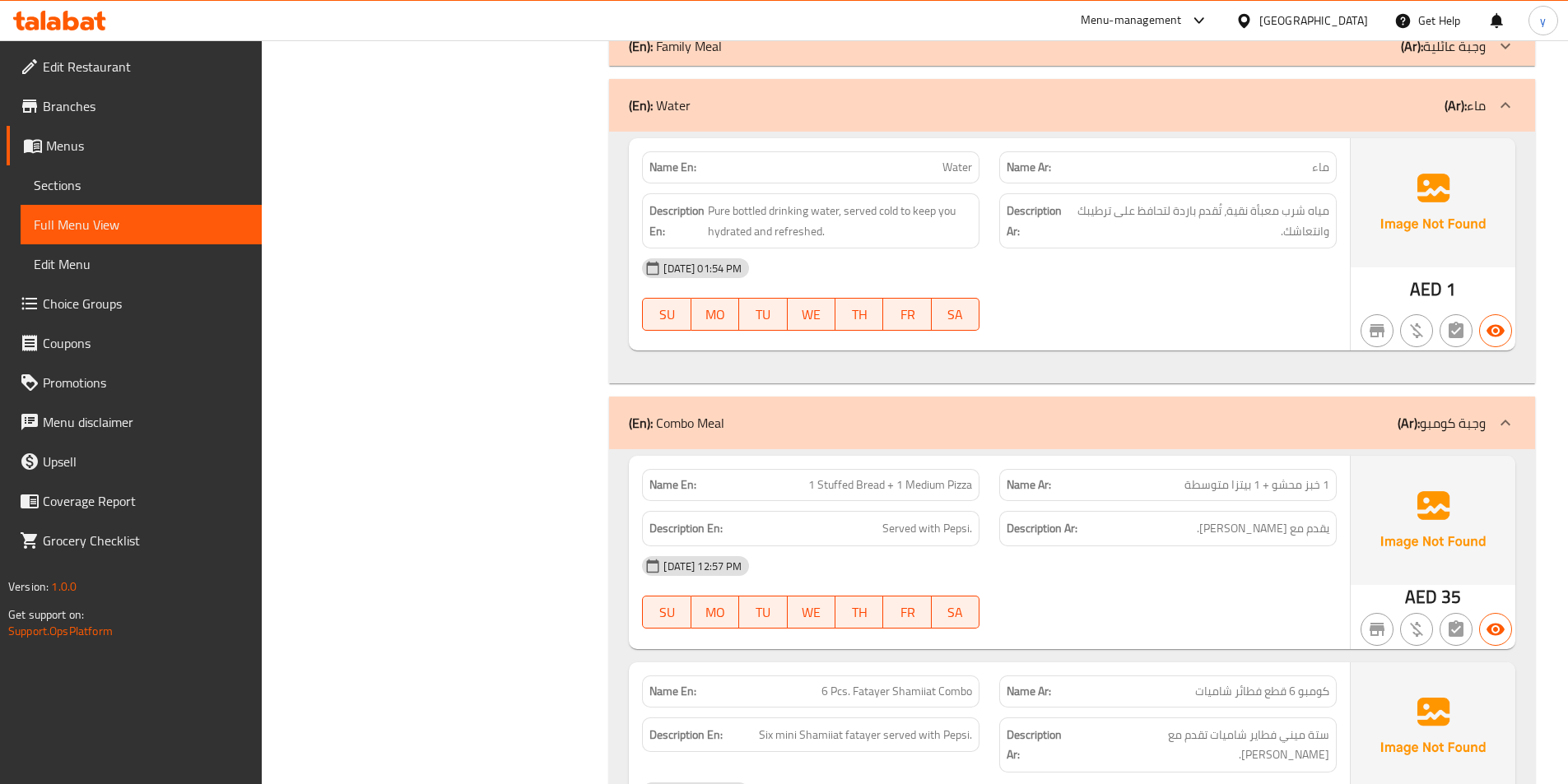
scroll to position [2468, 0]
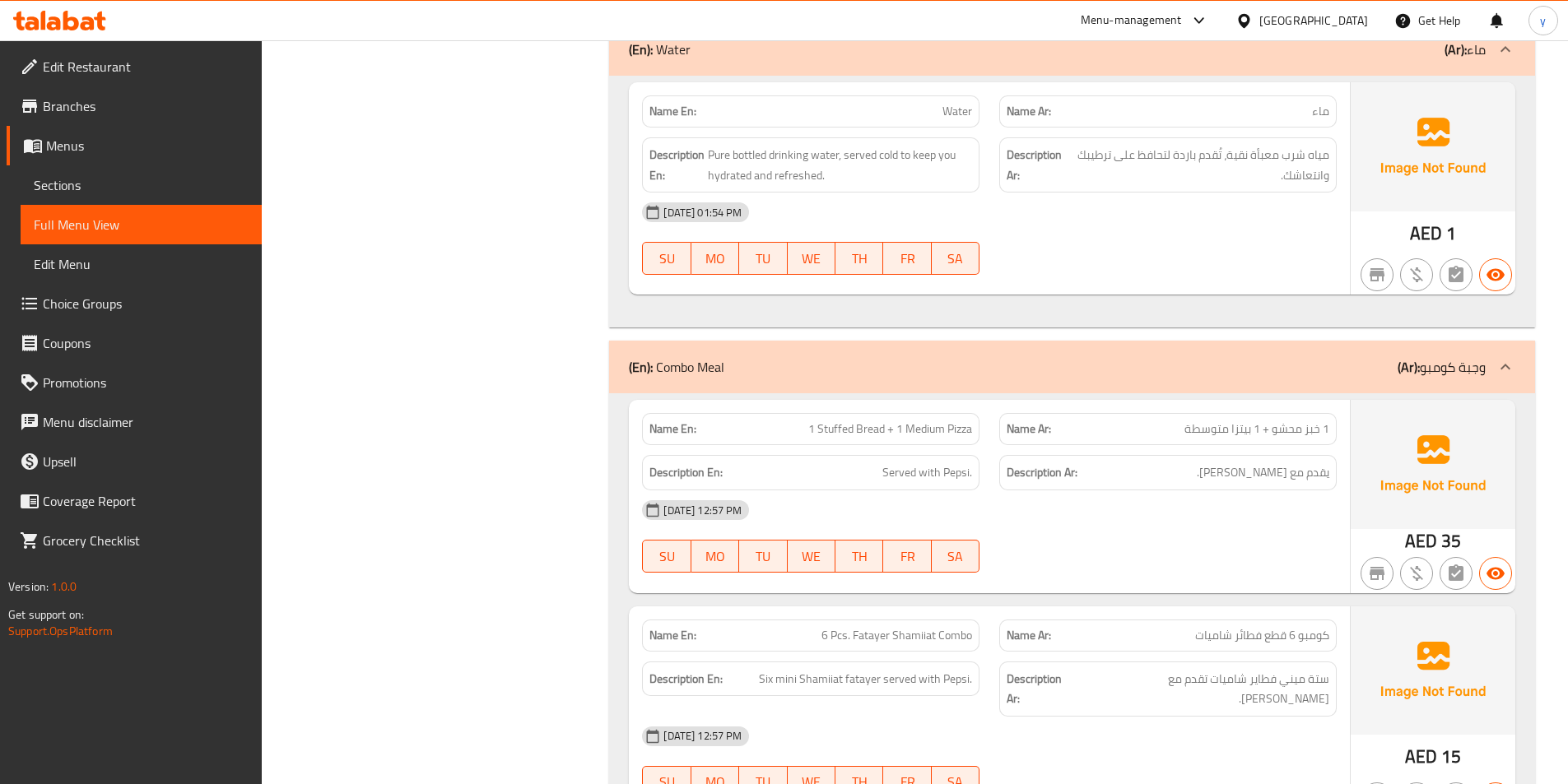
click at [1310, 361] on div "(En): Combo Meal (Ar): وجبة كومبو" at bounding box center [1057, 366] width 857 height 19
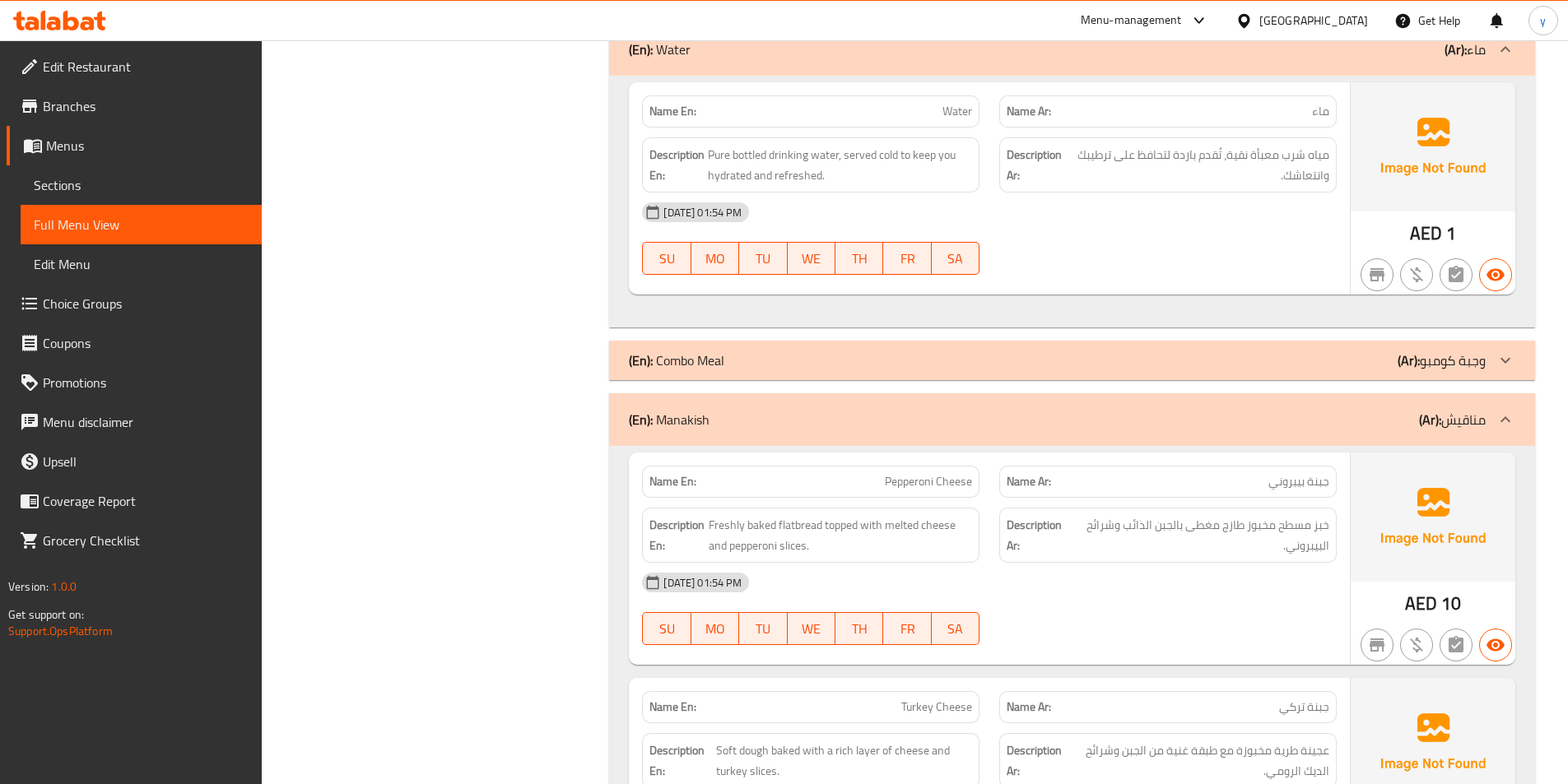
click at [1310, 361] on div "(En): Combo Meal (Ar): وجبة كومبو" at bounding box center [1057, 359] width 857 height 19
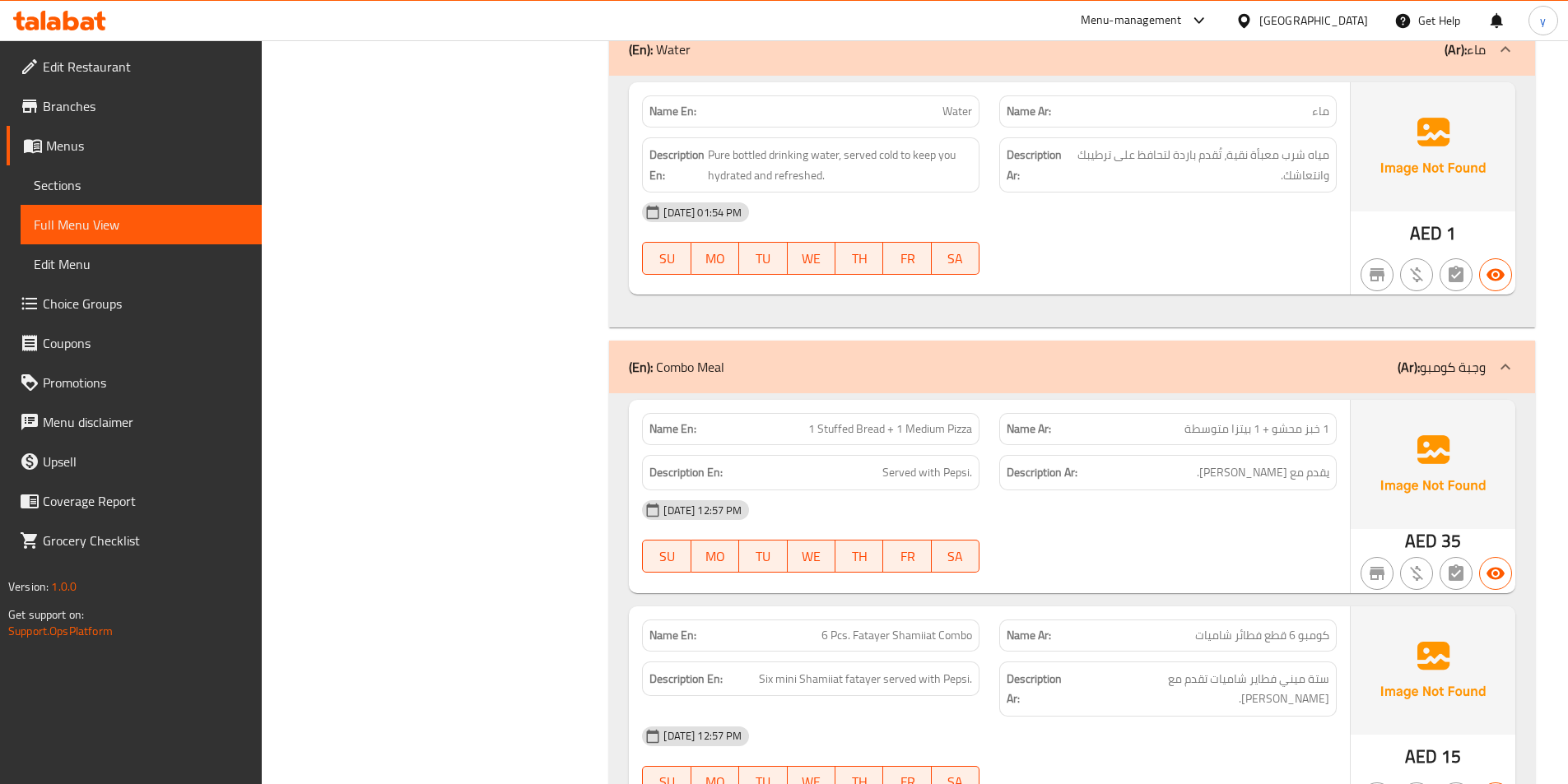
click at [1310, 361] on div "(En): Combo Meal (Ar): وجبة كومبو" at bounding box center [1057, 366] width 857 height 19
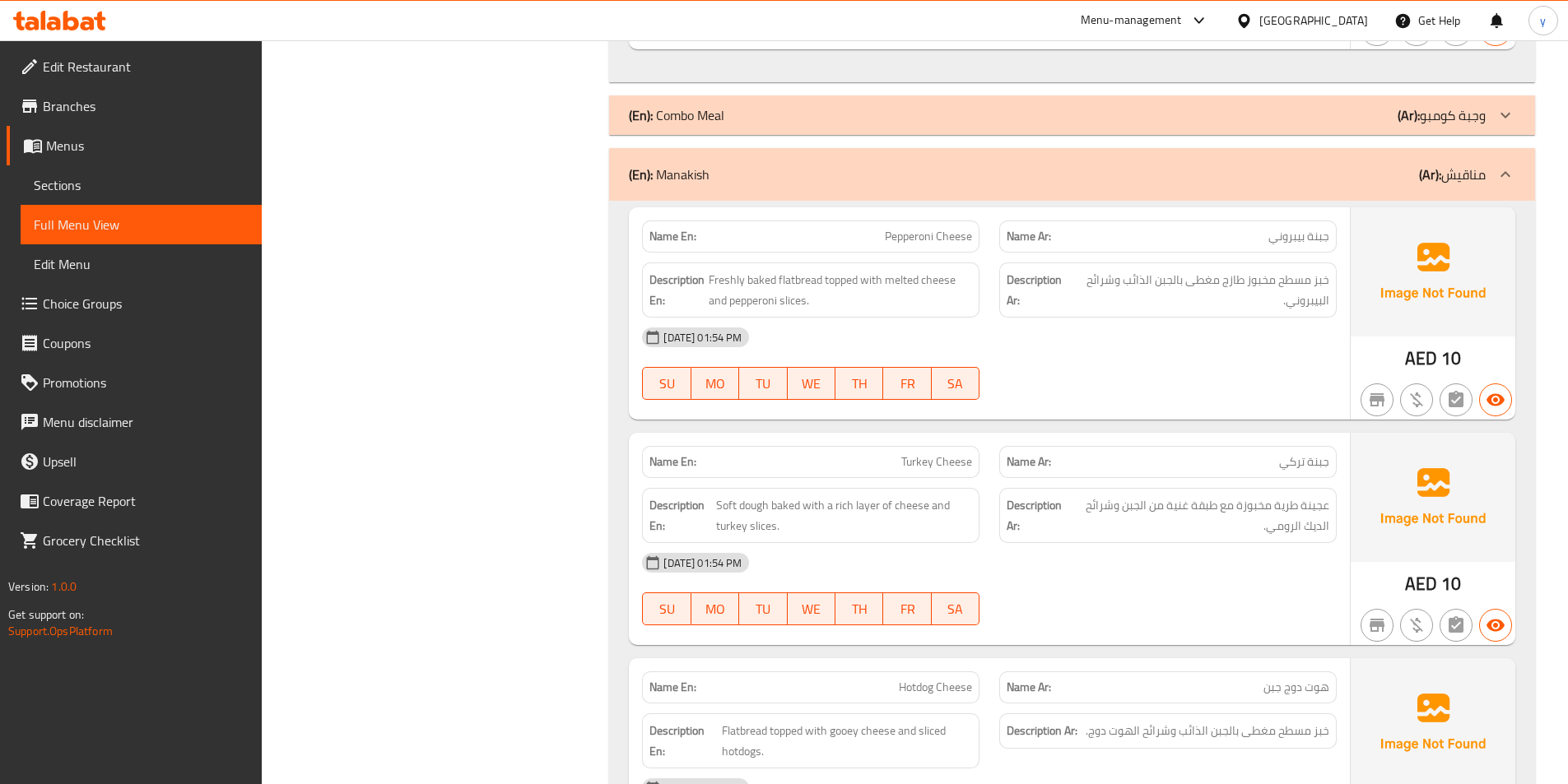
scroll to position [2715, 0]
click at [1283, 110] on div "(En): Combo Meal (Ar): وجبة كومبو" at bounding box center [1057, 113] width 857 height 19
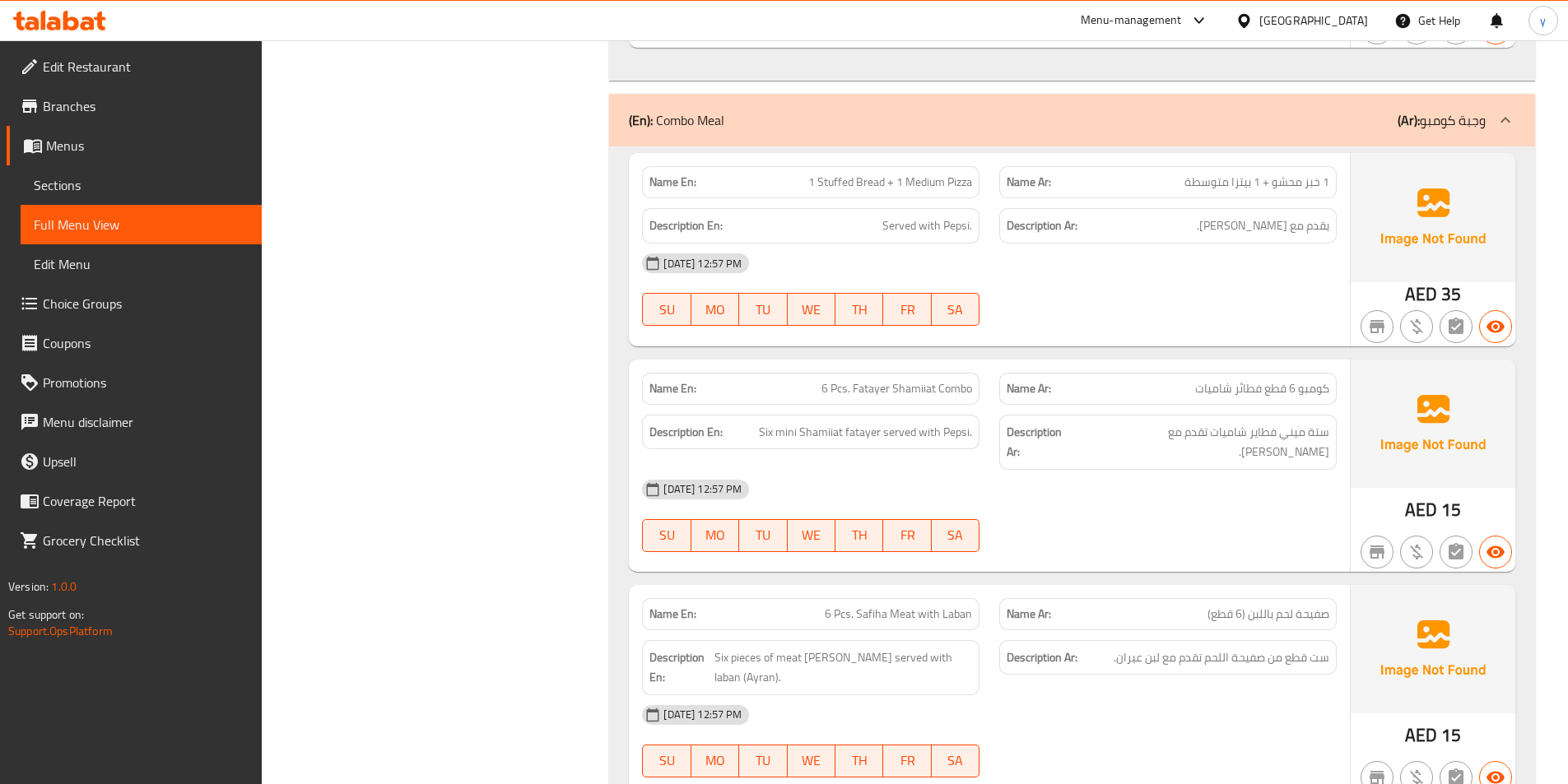
click at [1283, 110] on div "(En): Combo Meal (Ar): وجبة كومبو" at bounding box center [1057, 120] width 857 height 19
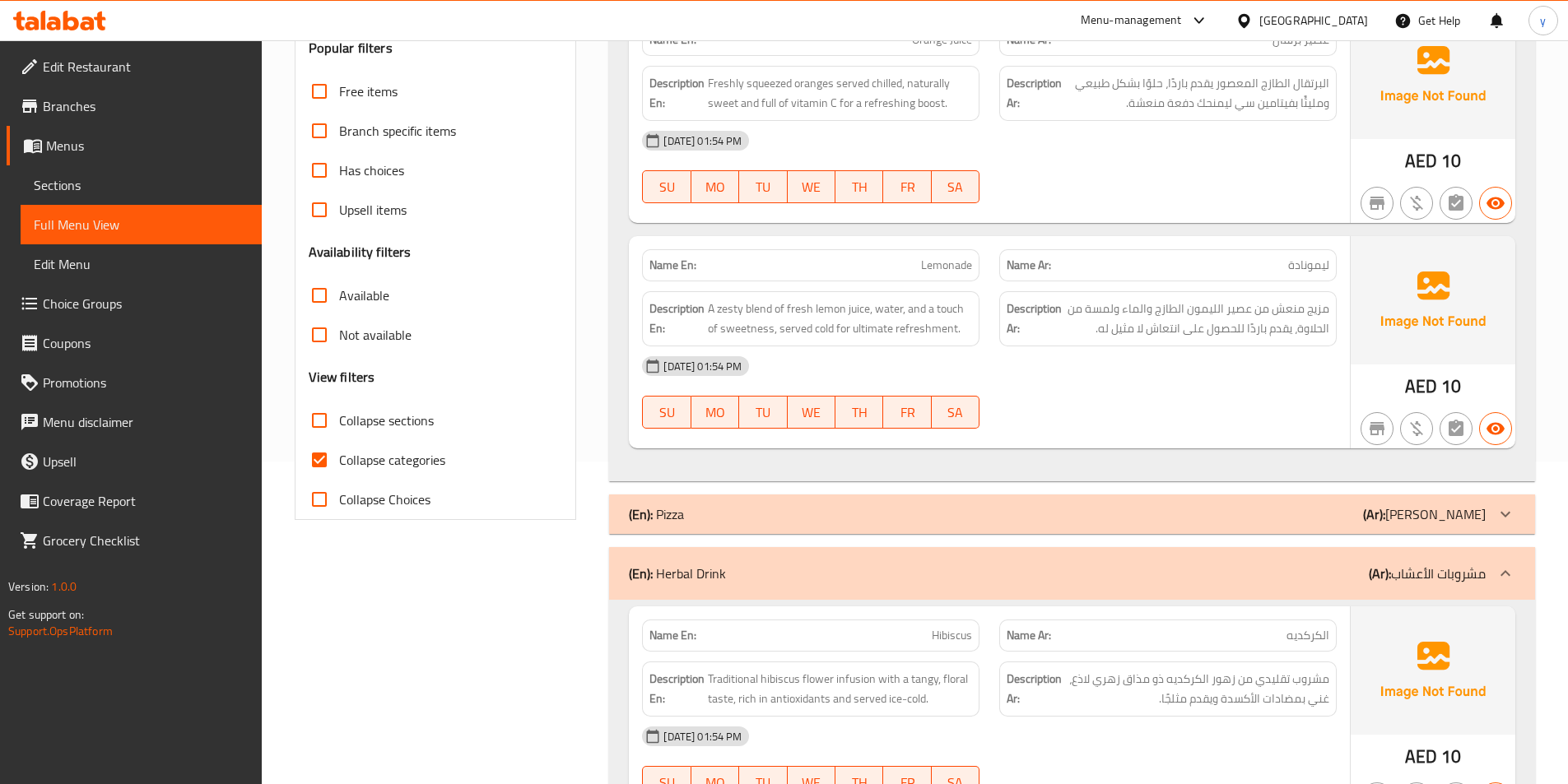
scroll to position [329, 0]
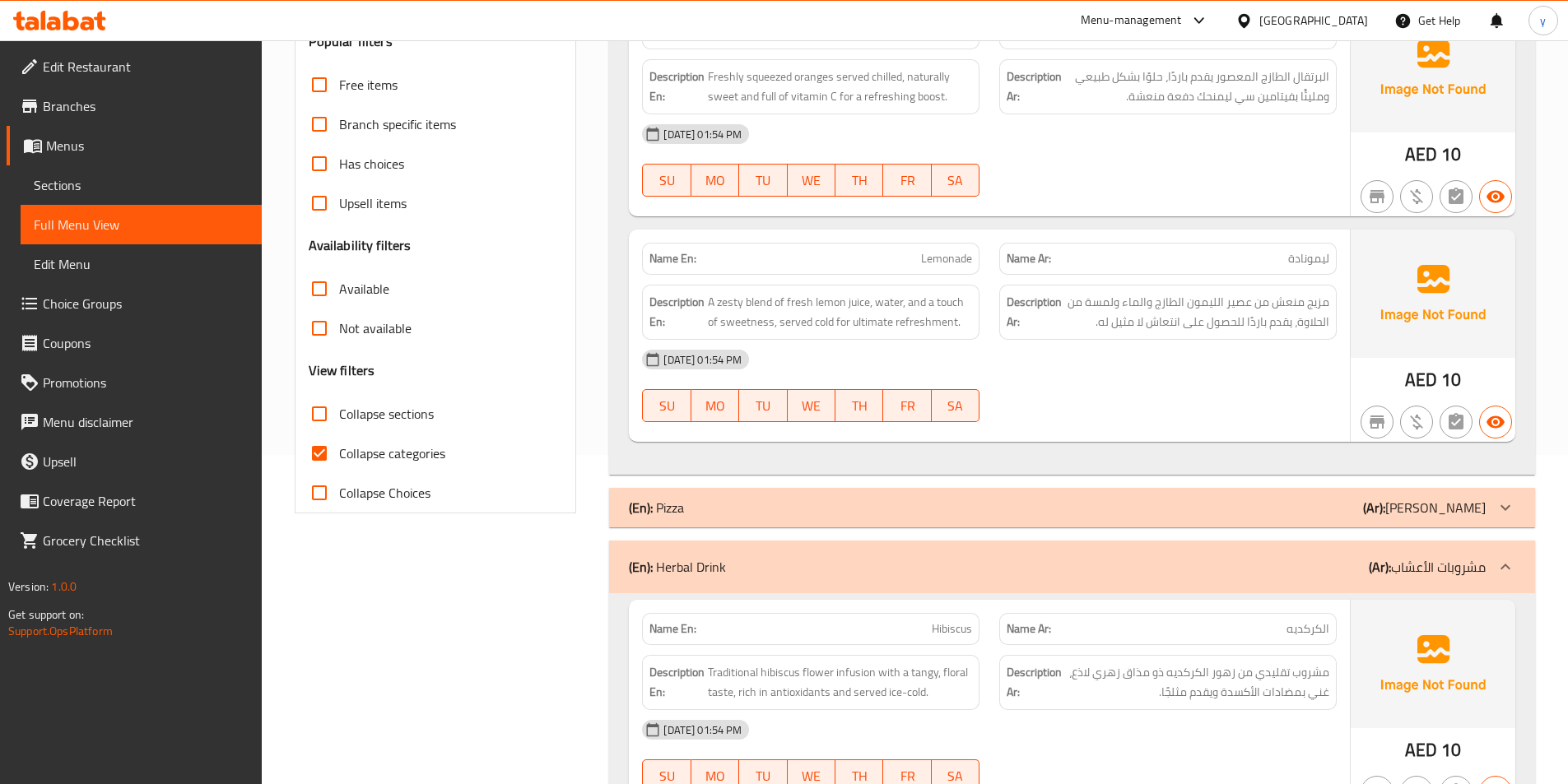
click at [336, 468] on input "Collapse categories" at bounding box center [319, 453] width 40 height 40
checkbox input "false"
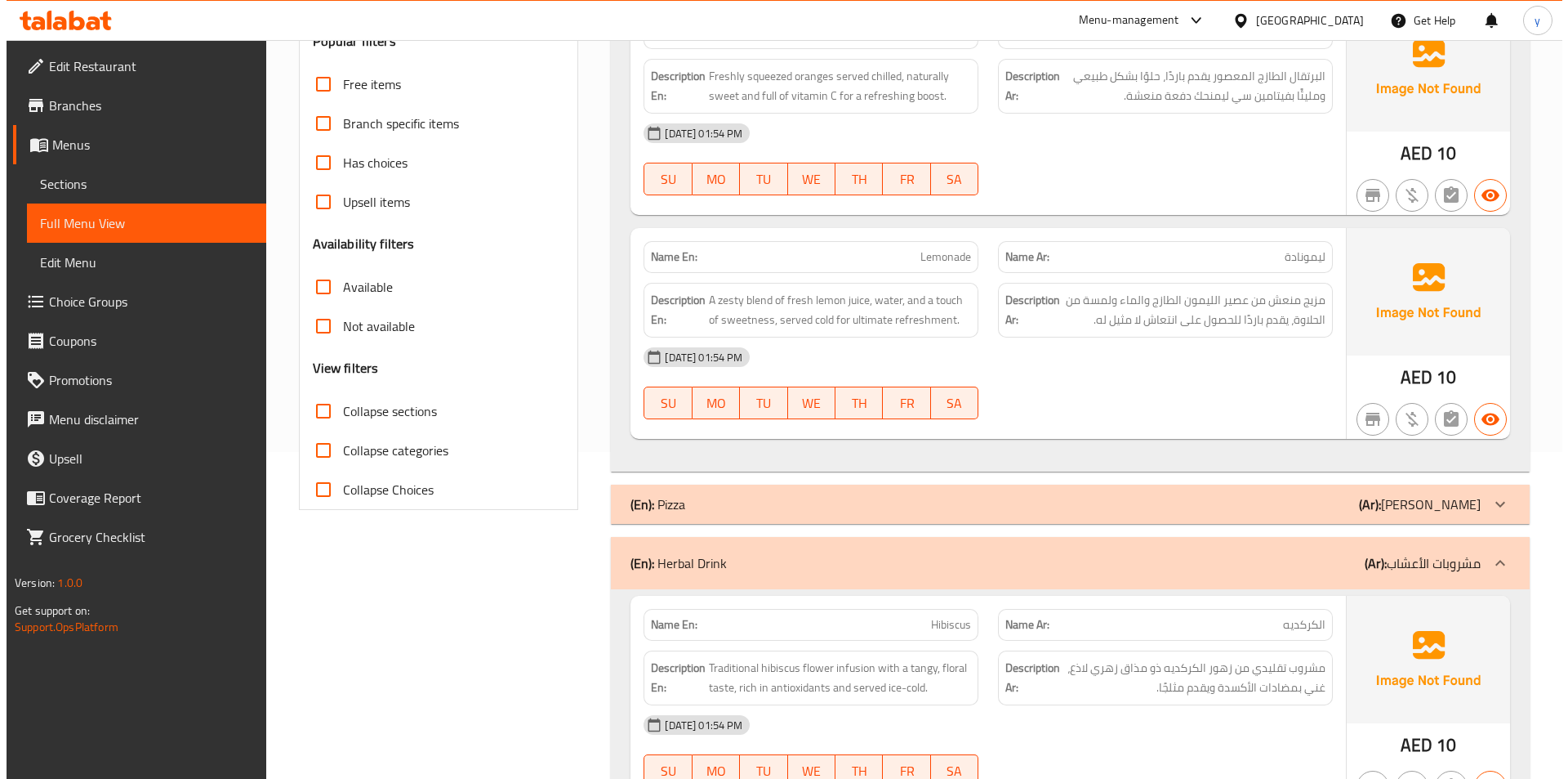
scroll to position [0, 0]
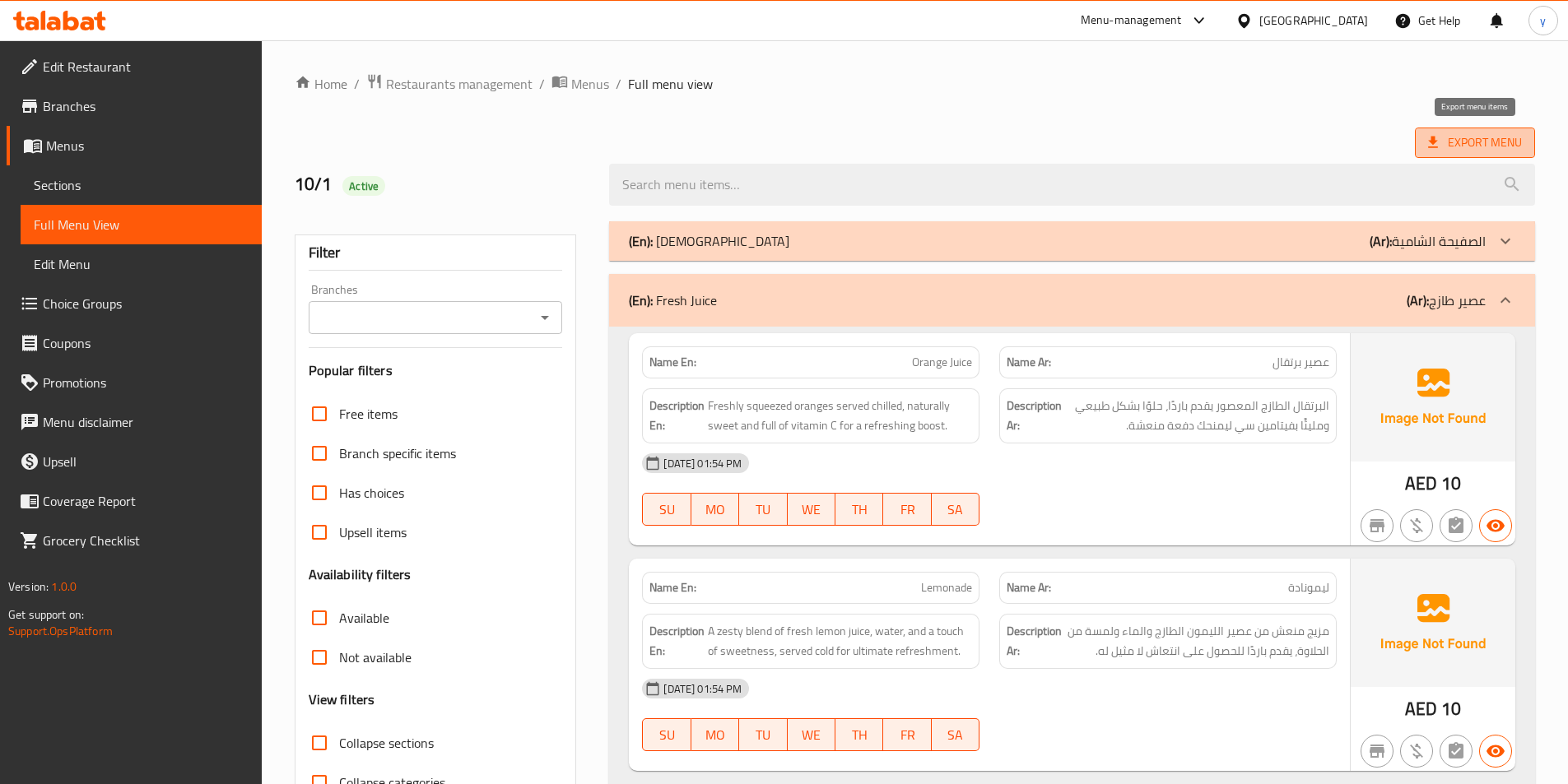
click at [1465, 134] on span "Export Menu" at bounding box center [1475, 142] width 94 height 20
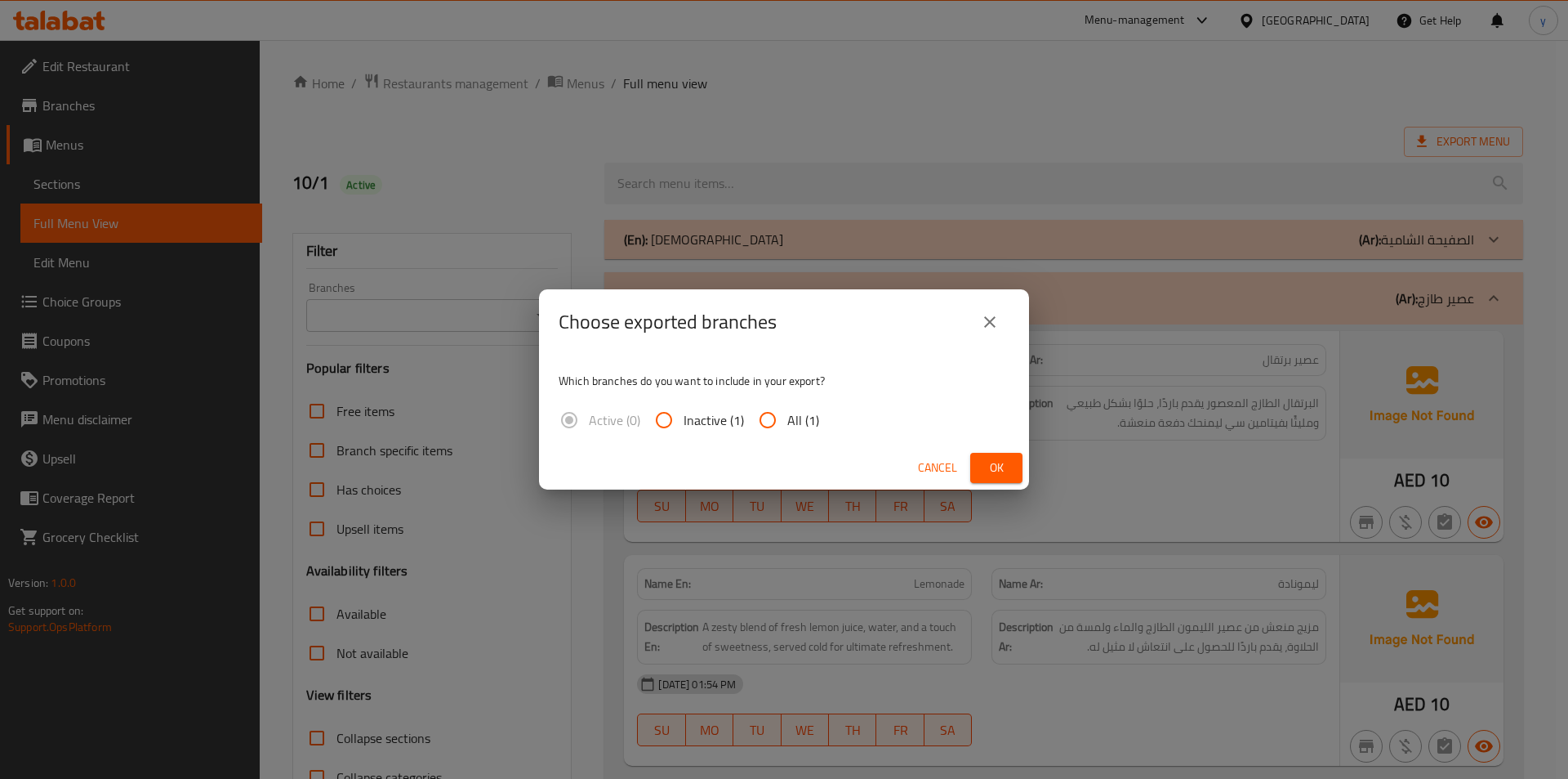
click at [761, 422] on input "All (1)" at bounding box center [768, 420] width 40 height 40
radio input "true"
click at [997, 463] on span "Ok" at bounding box center [997, 468] width 26 height 20
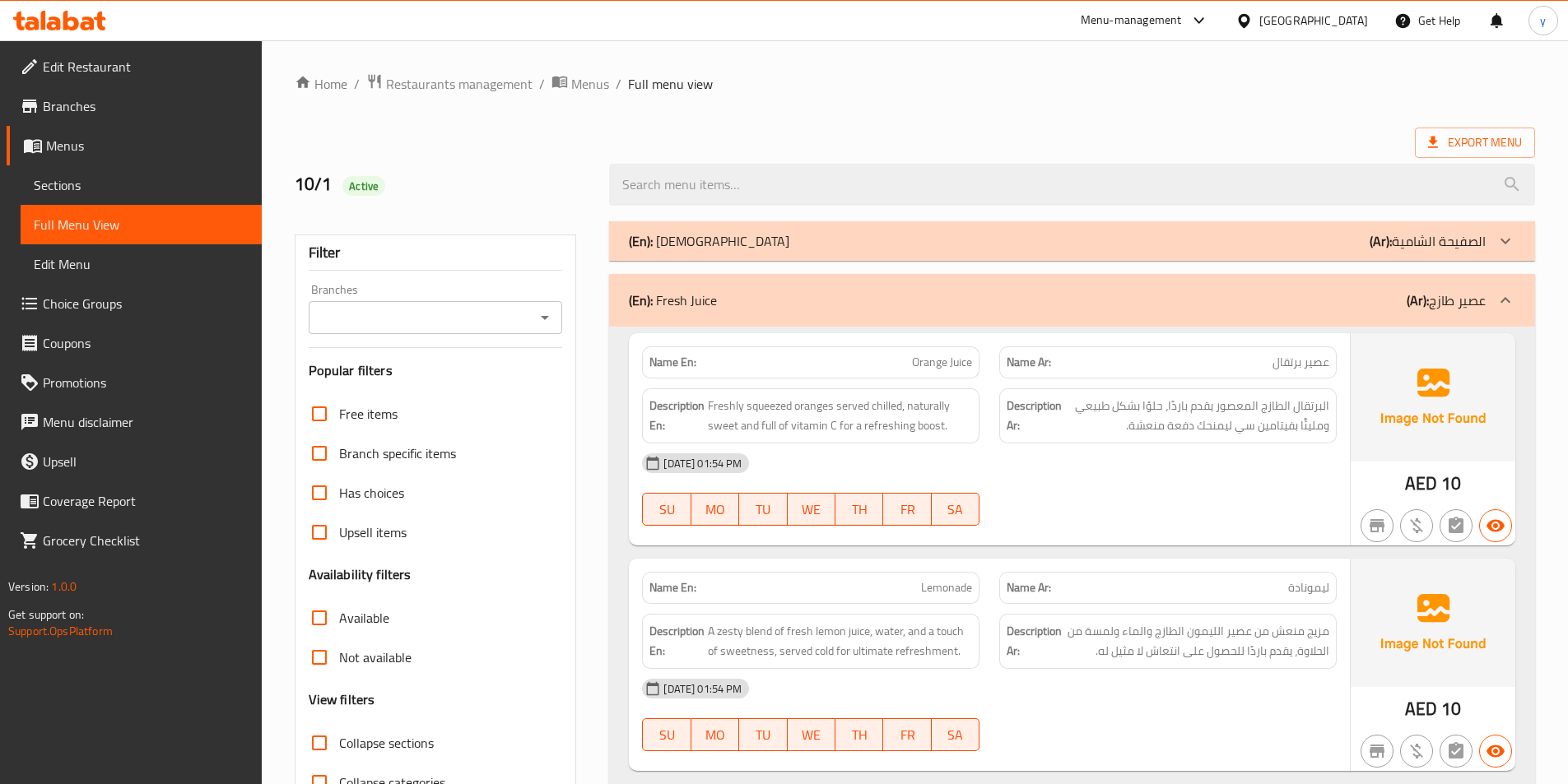
click at [1531, 74] on ol "Home / Restaurants management / Menus / Full menu view" at bounding box center [914, 83] width 1241 height 21
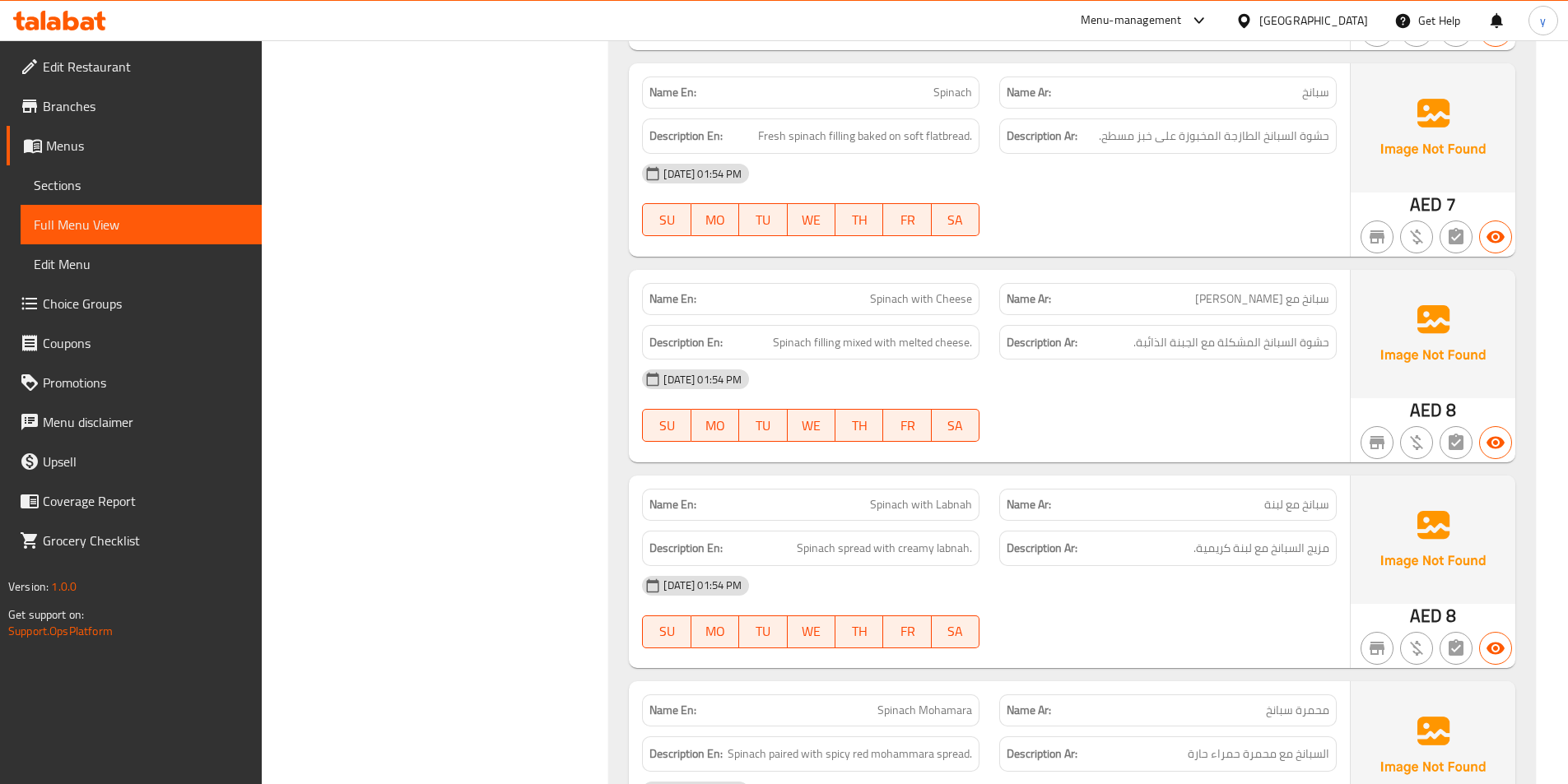
scroll to position [4782, 0]
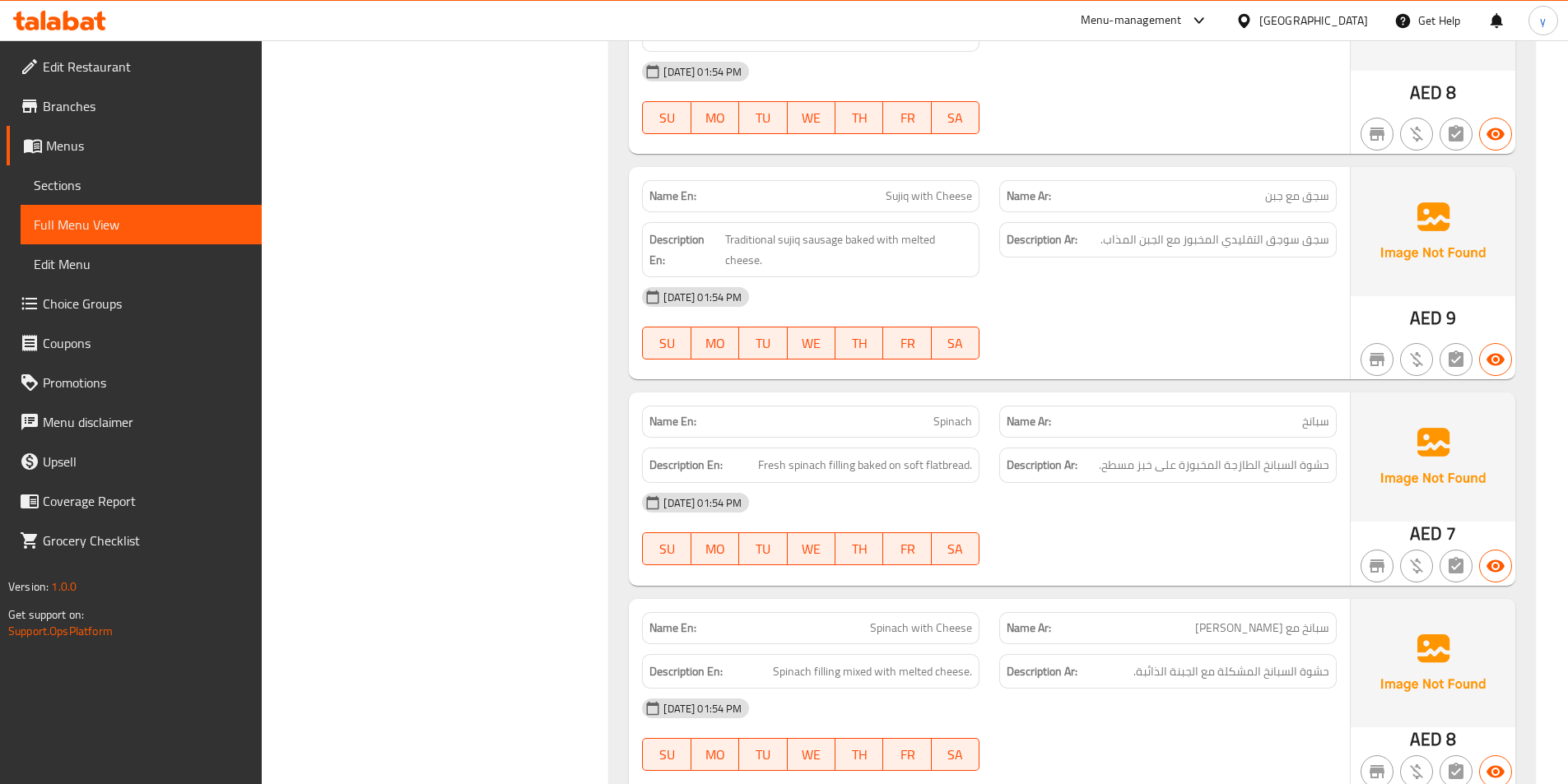
click at [109, 155] on link "Menus" at bounding box center [134, 145] width 255 height 40
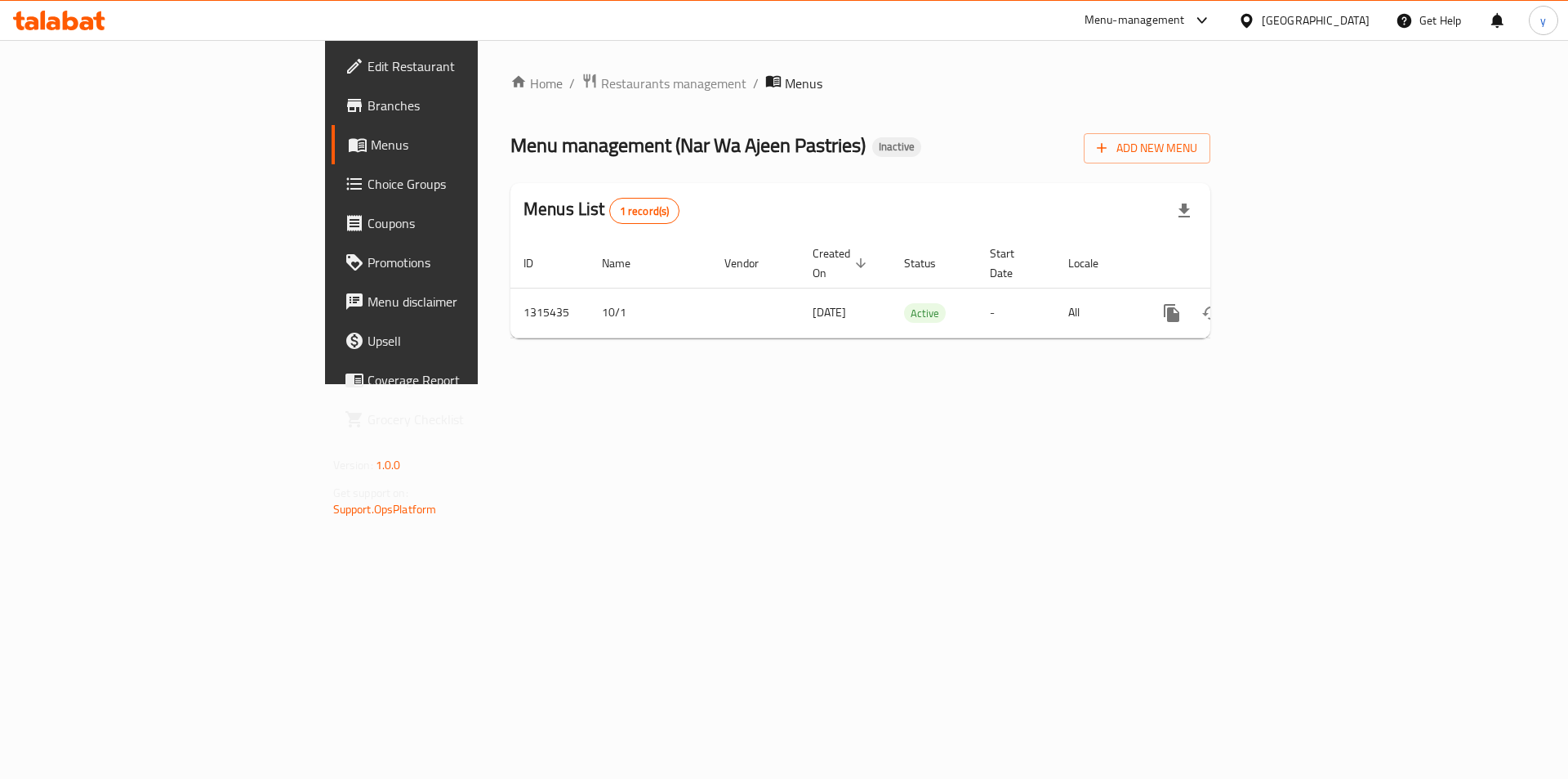
click at [114, 105] on div at bounding box center [784, 389] width 1568 height 779
click at [368, 105] on span "Branches" at bounding box center [471, 105] width 207 height 19
